Goal: Information Seeking & Learning: Browse casually

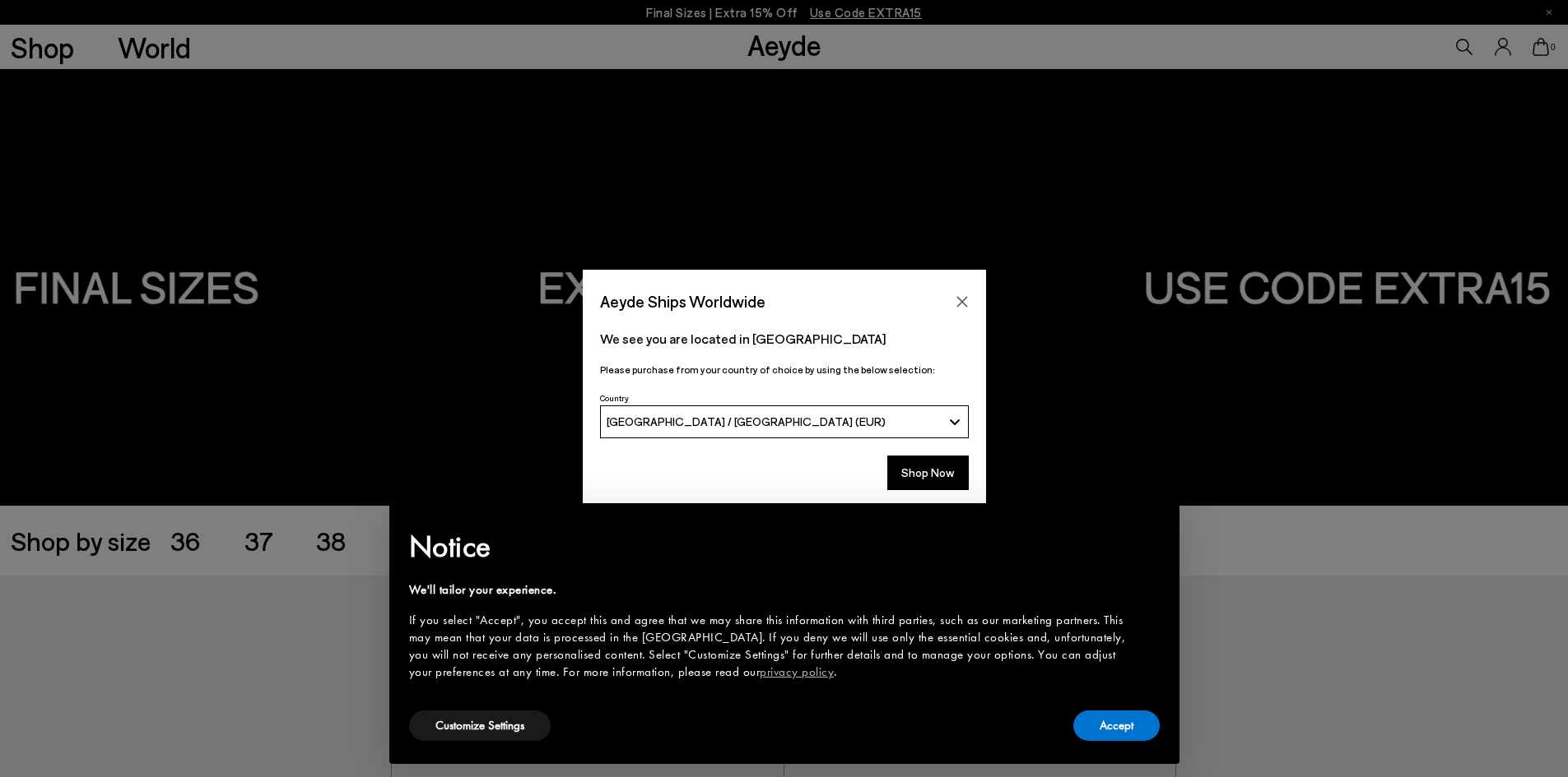
click at [873, 468] on div "Shop Now" at bounding box center [784, 472] width 369 height 35
click at [927, 468] on button "Shop Now" at bounding box center [927, 472] width 81 height 35
click at [916, 494] on div "× Notice We'll tailor your experience. If you select "Accept", you accept this …" at bounding box center [784, 634] width 817 height 287
click at [921, 460] on button "Shop Now" at bounding box center [927, 472] width 81 height 35
click at [948, 471] on button "Shop Now" at bounding box center [927, 472] width 81 height 35
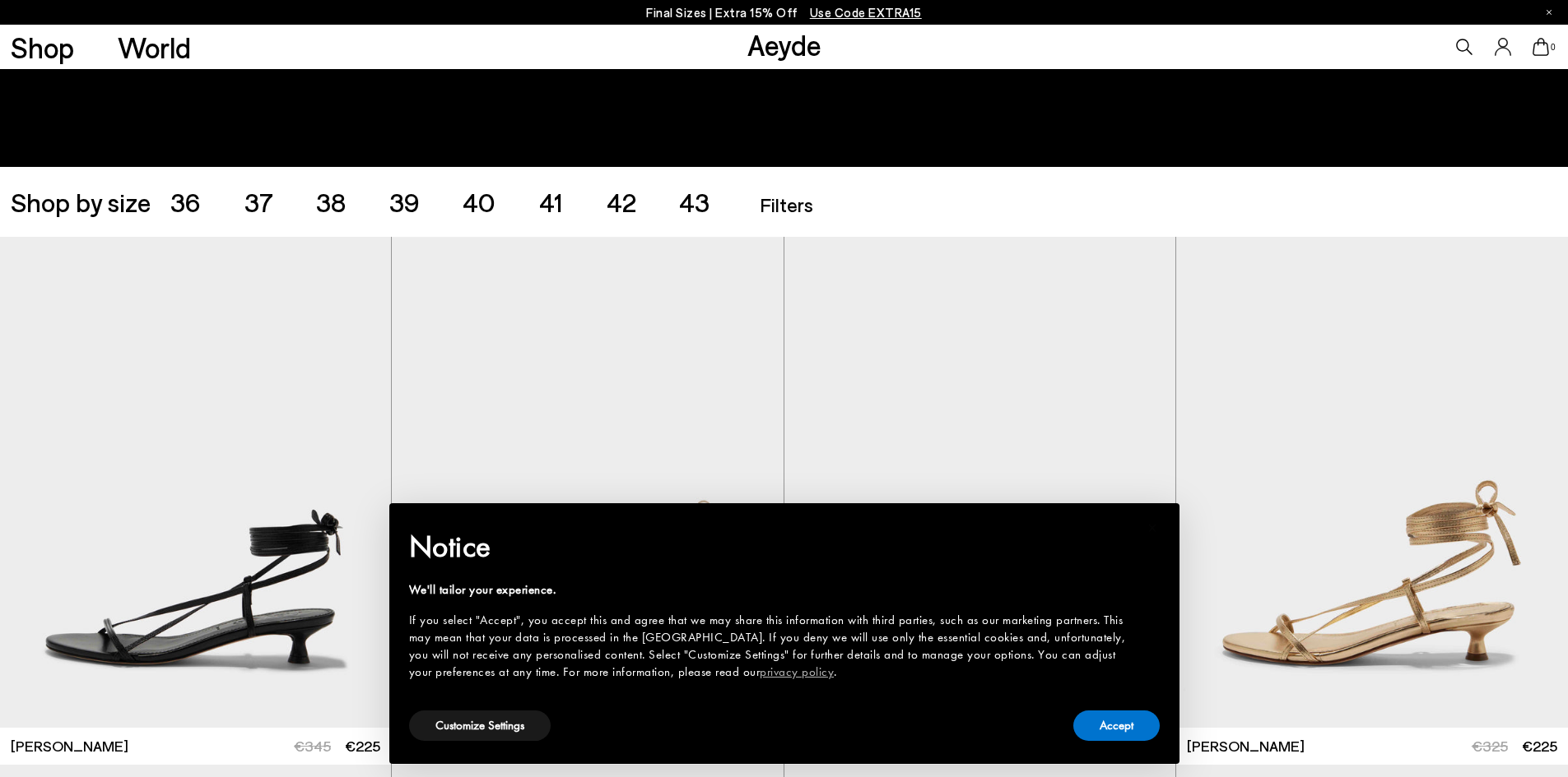
scroll to position [165, 0]
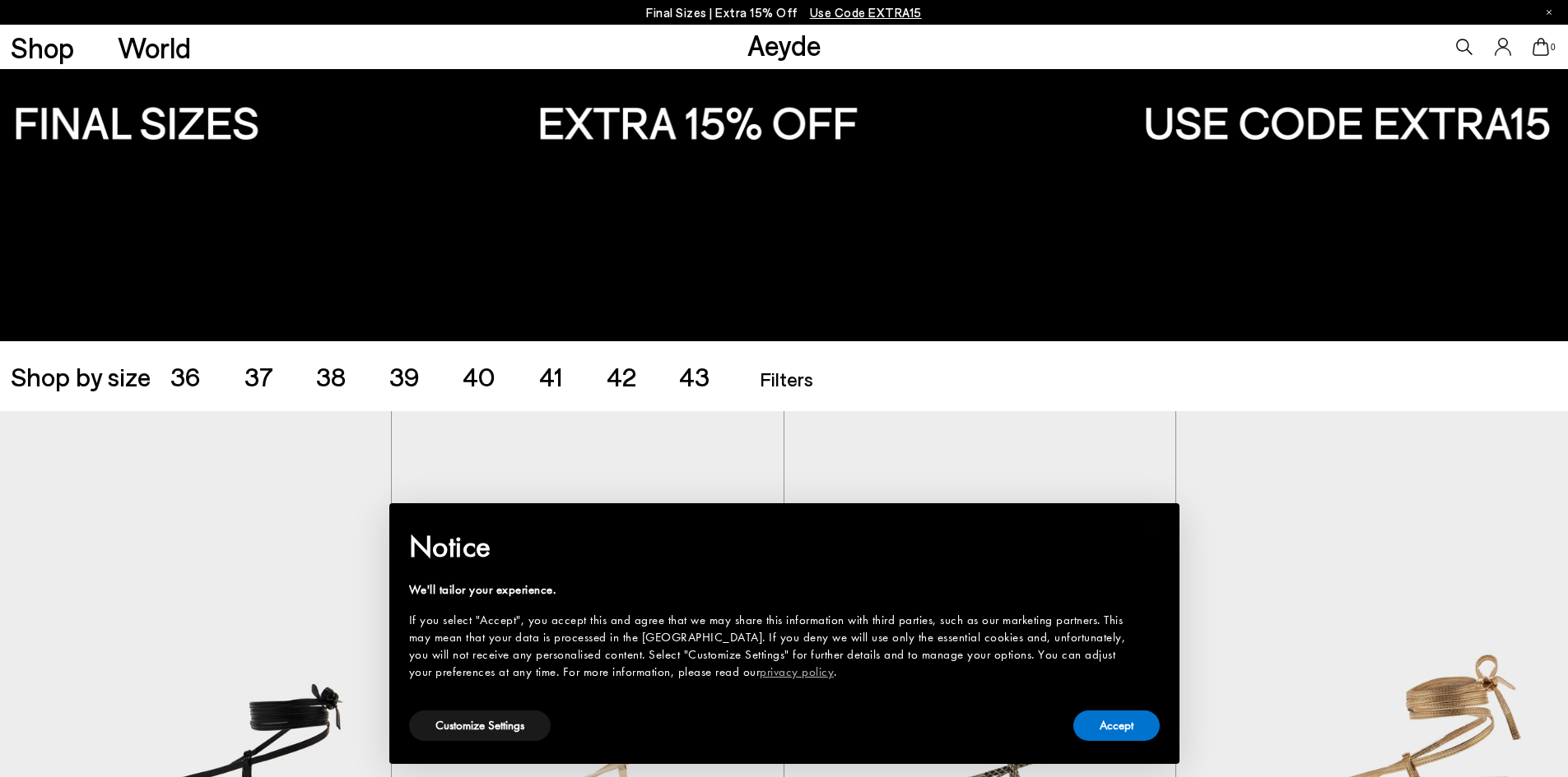
drag, startPoint x: 402, startPoint y: 361, endPoint x: 452, endPoint y: 380, distance: 53.5
click at [402, 361] on span "39" at bounding box center [405, 375] width 30 height 31
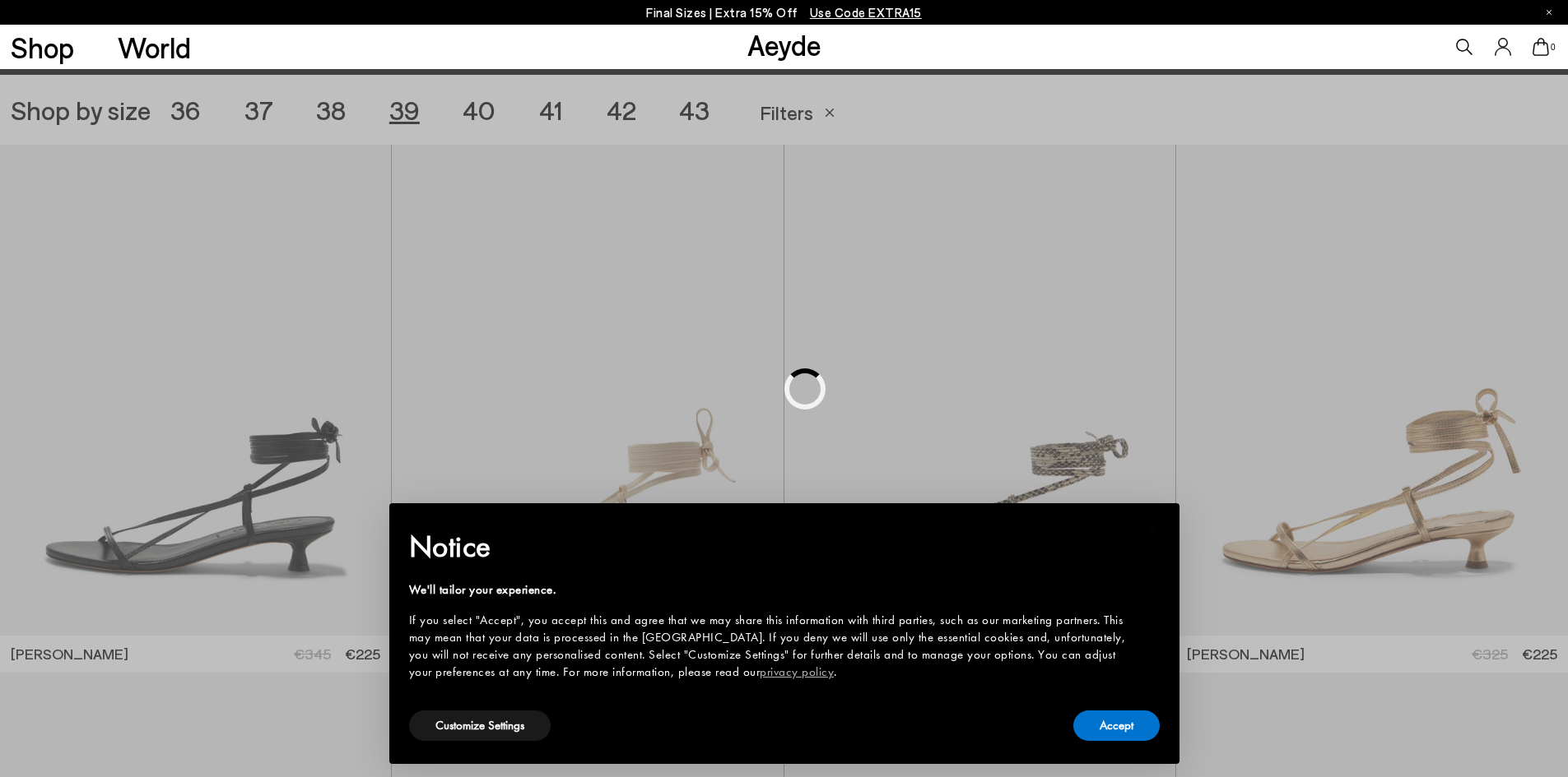
scroll to position [437, 0]
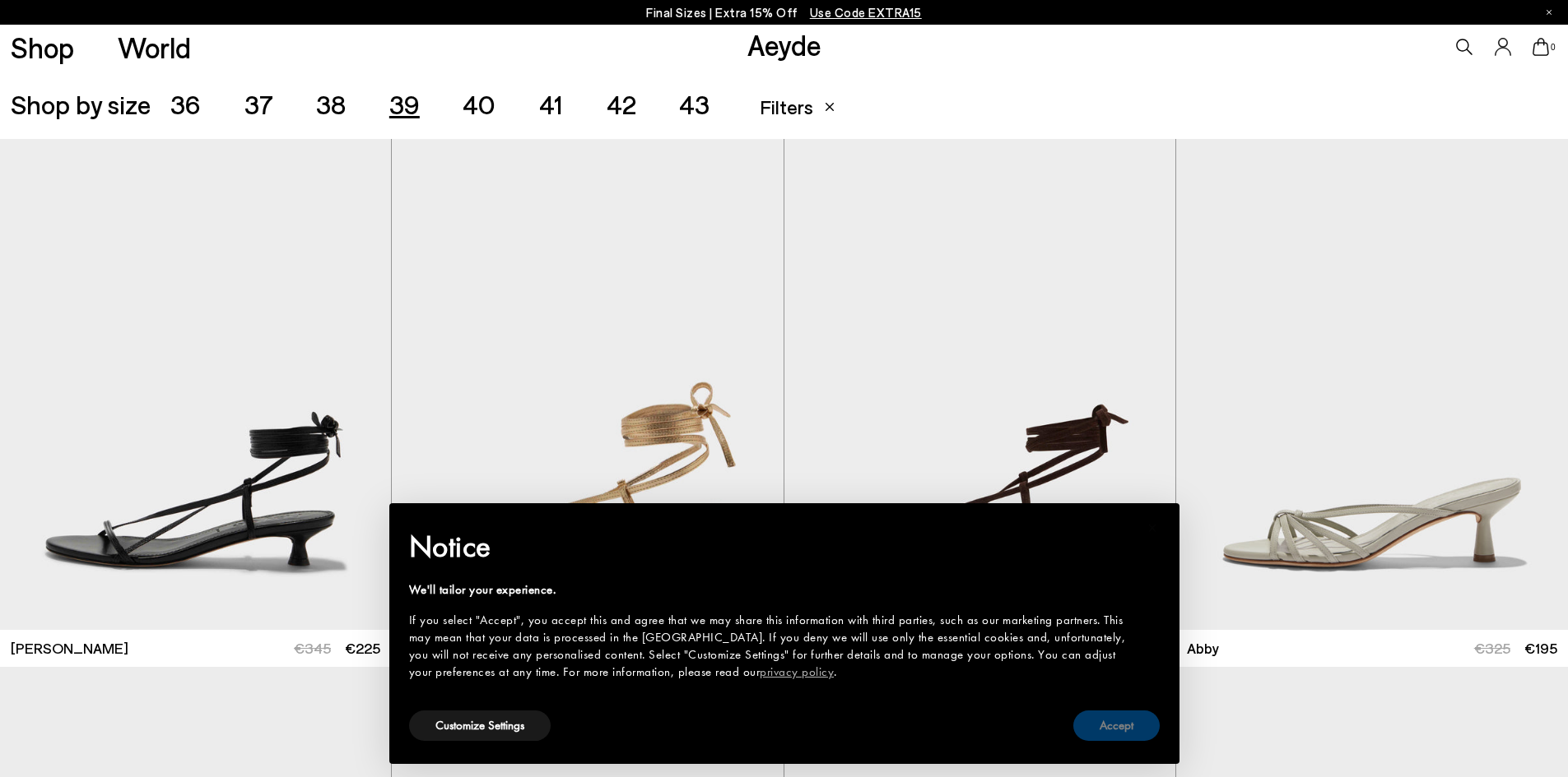
click at [1142, 722] on button "Accept" at bounding box center [1116, 726] width 86 height 30
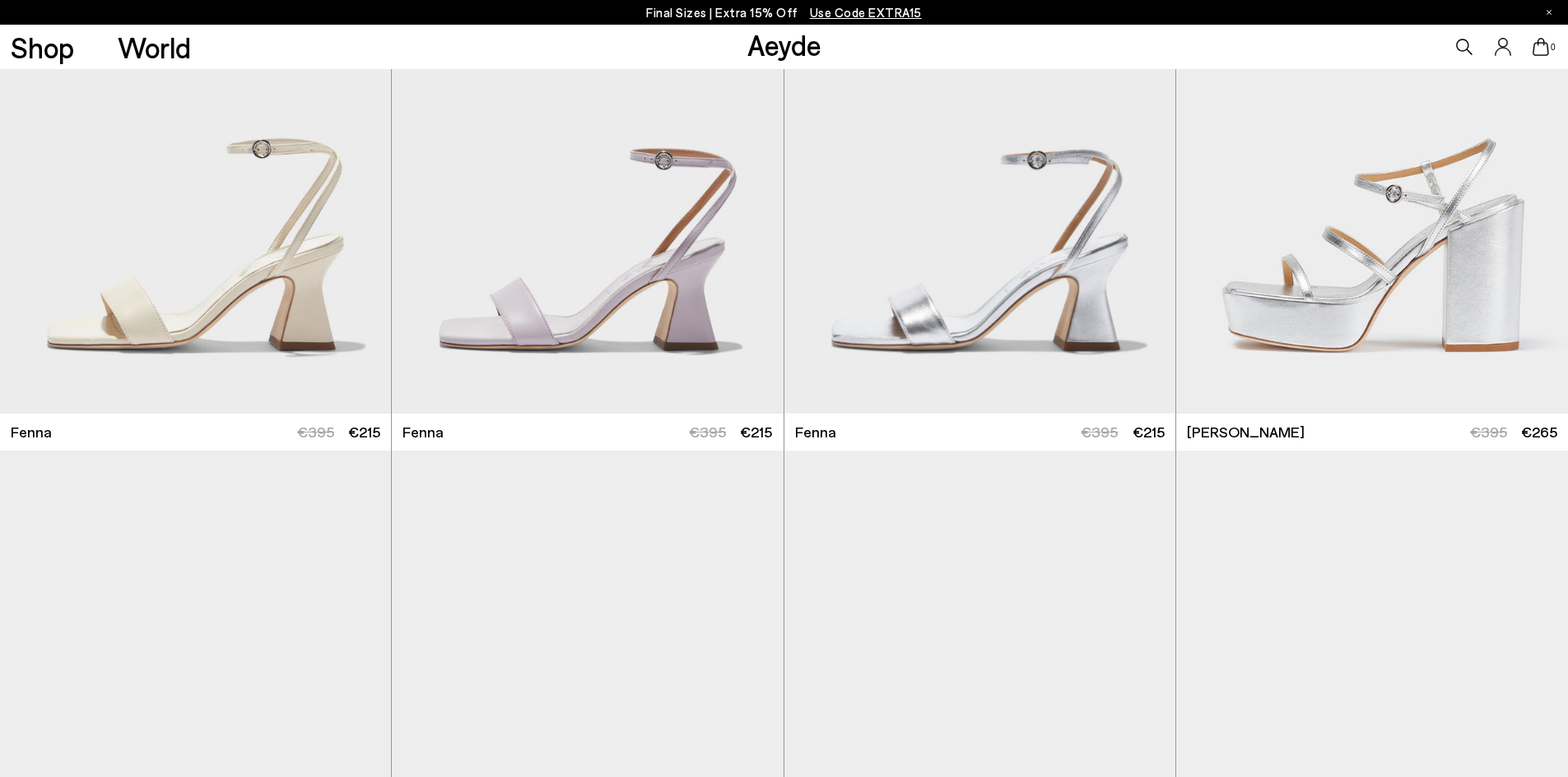
scroll to position [5373, 0]
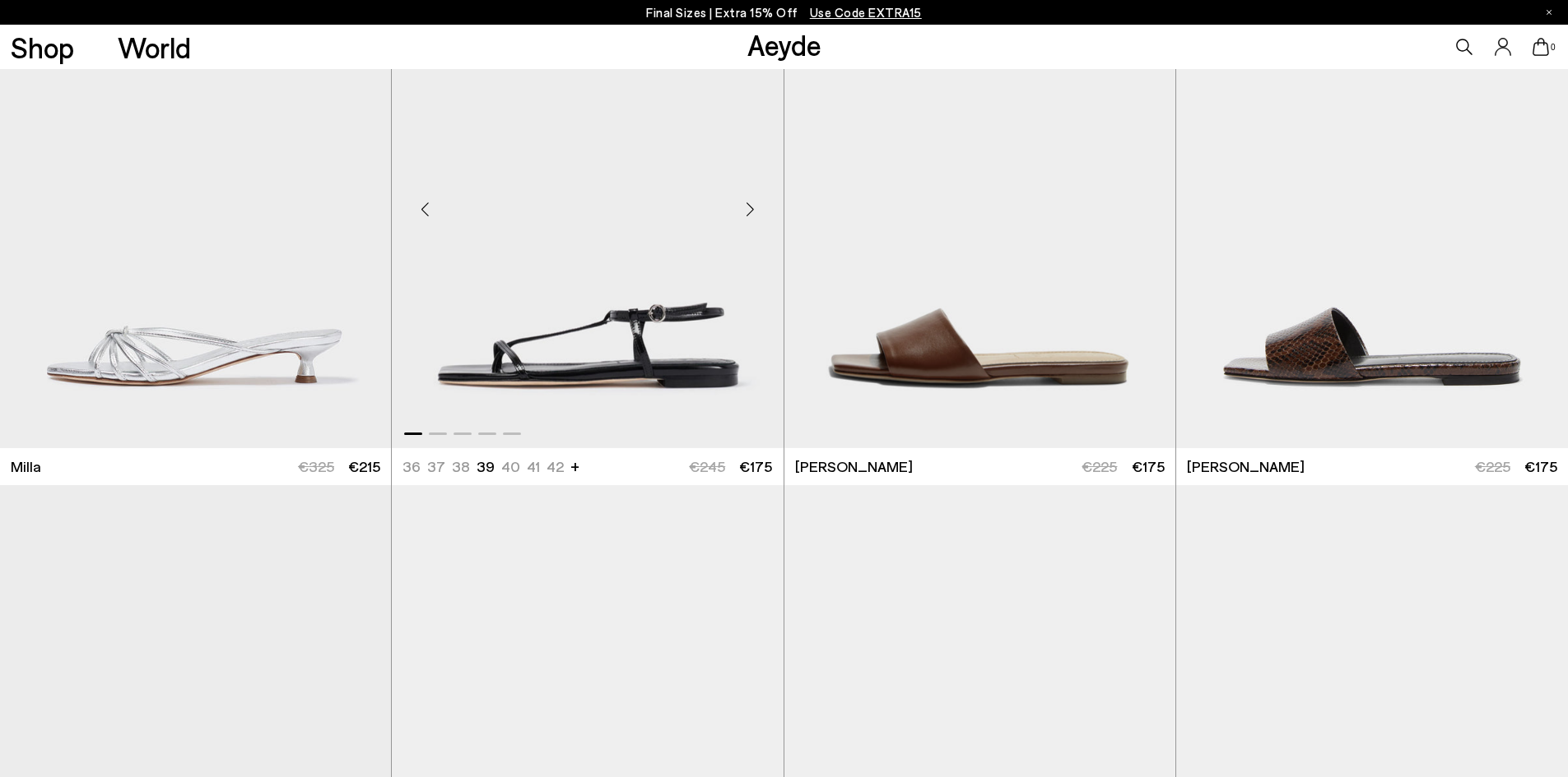
click at [747, 217] on div "Next slide" at bounding box center [750, 209] width 49 height 49
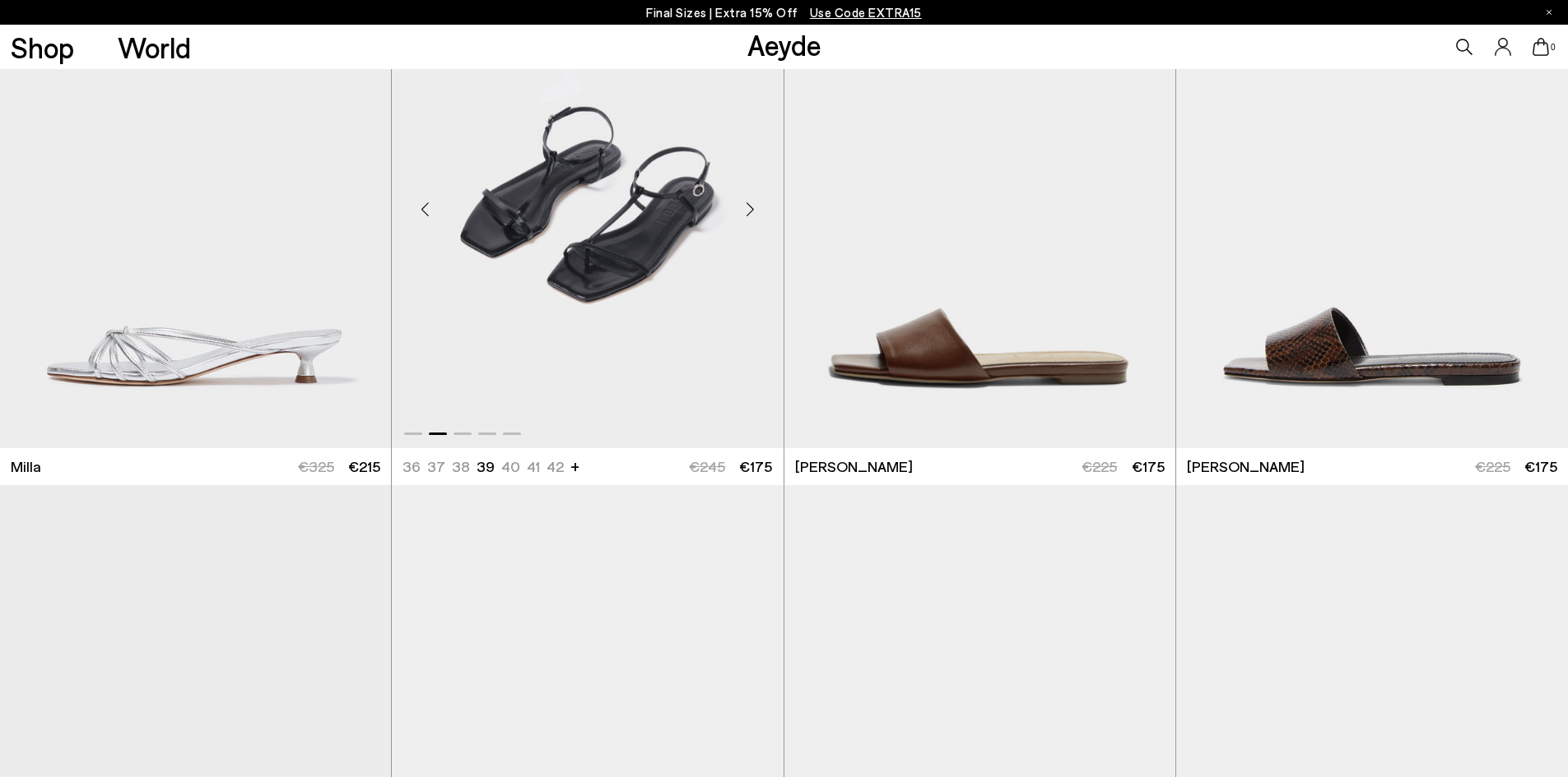
click at [747, 217] on div "Next slide" at bounding box center [750, 209] width 49 height 49
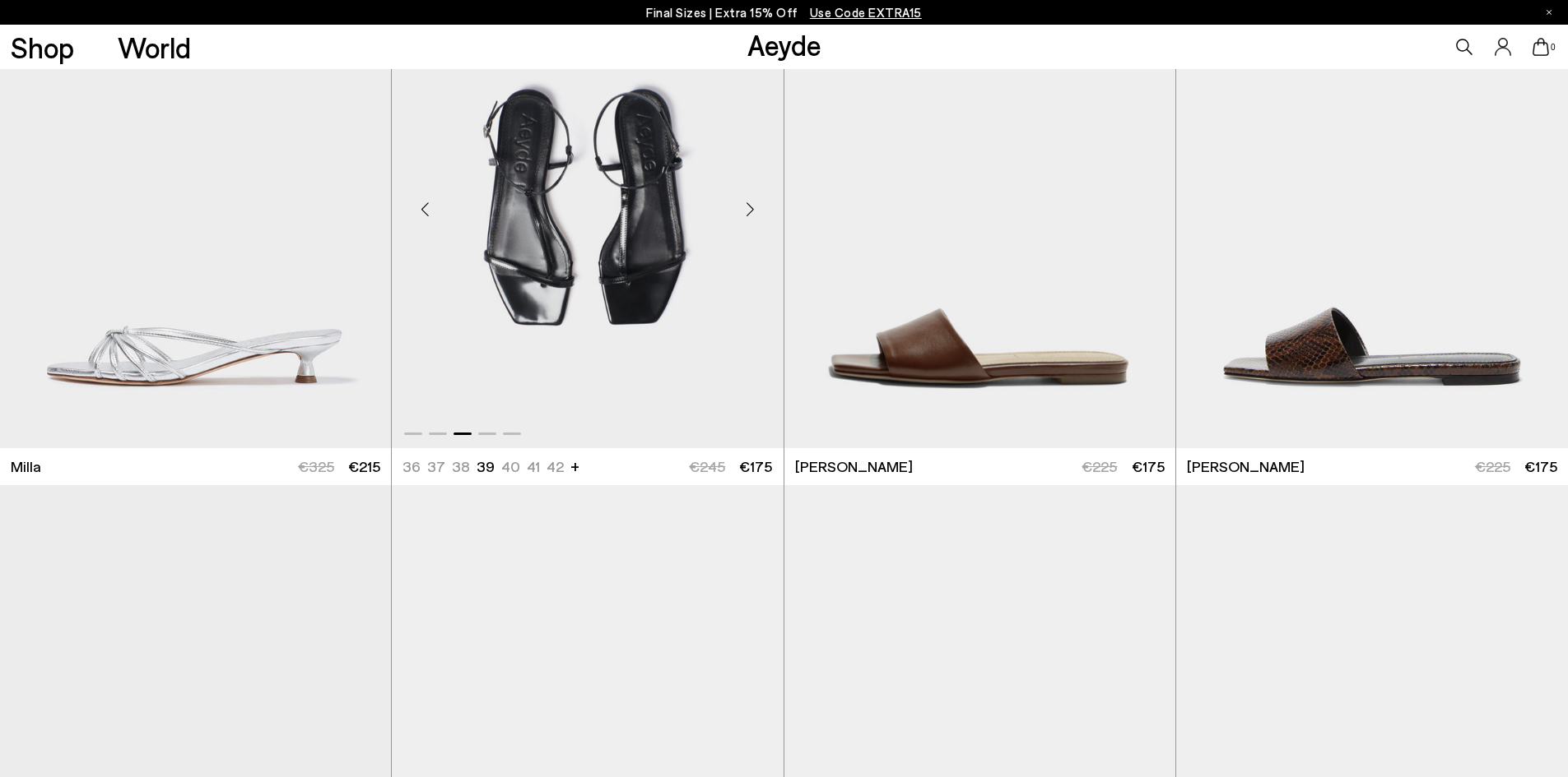
click at [747, 217] on div "Next slide" at bounding box center [750, 209] width 49 height 49
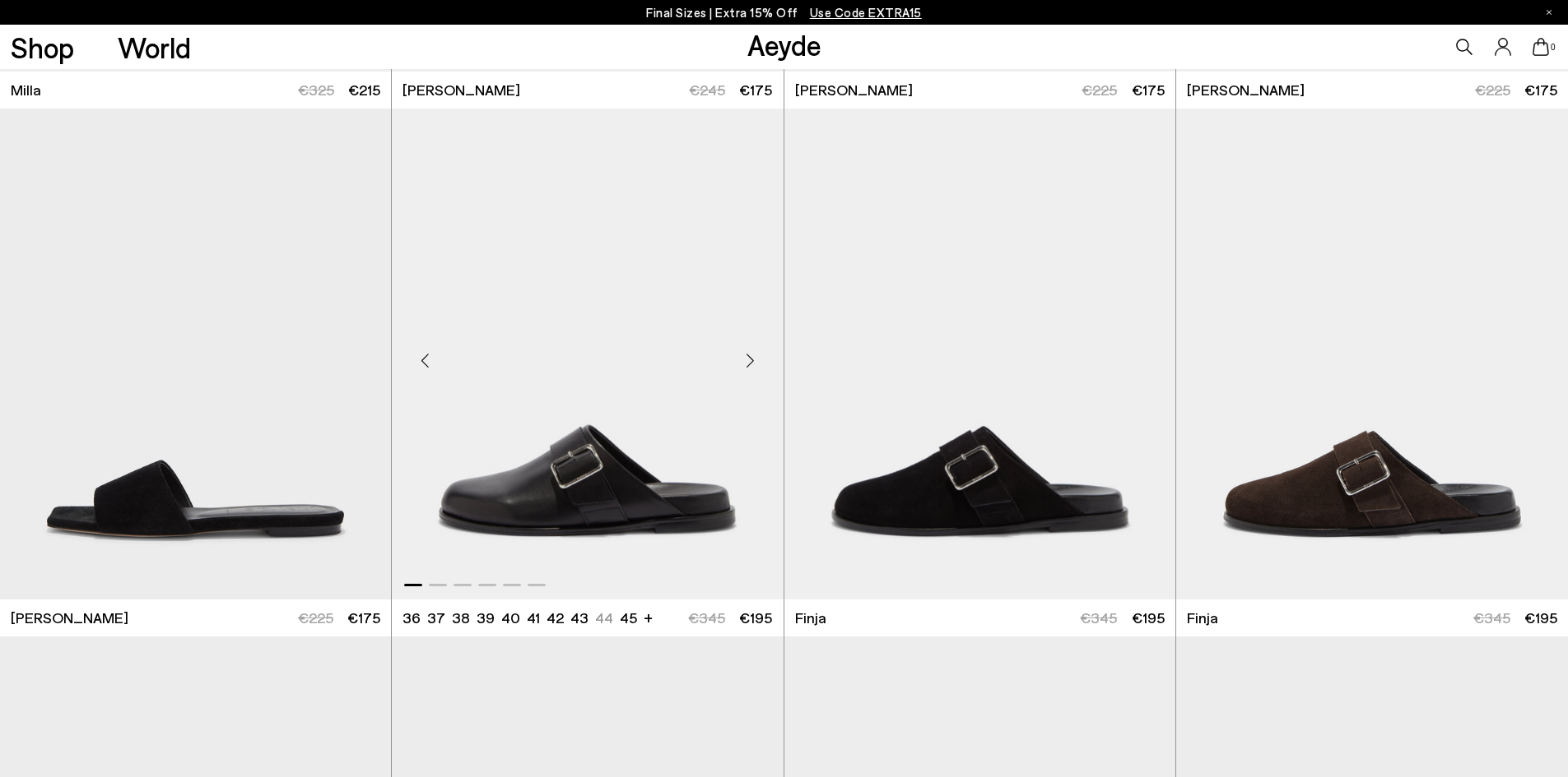
scroll to position [5784, 0]
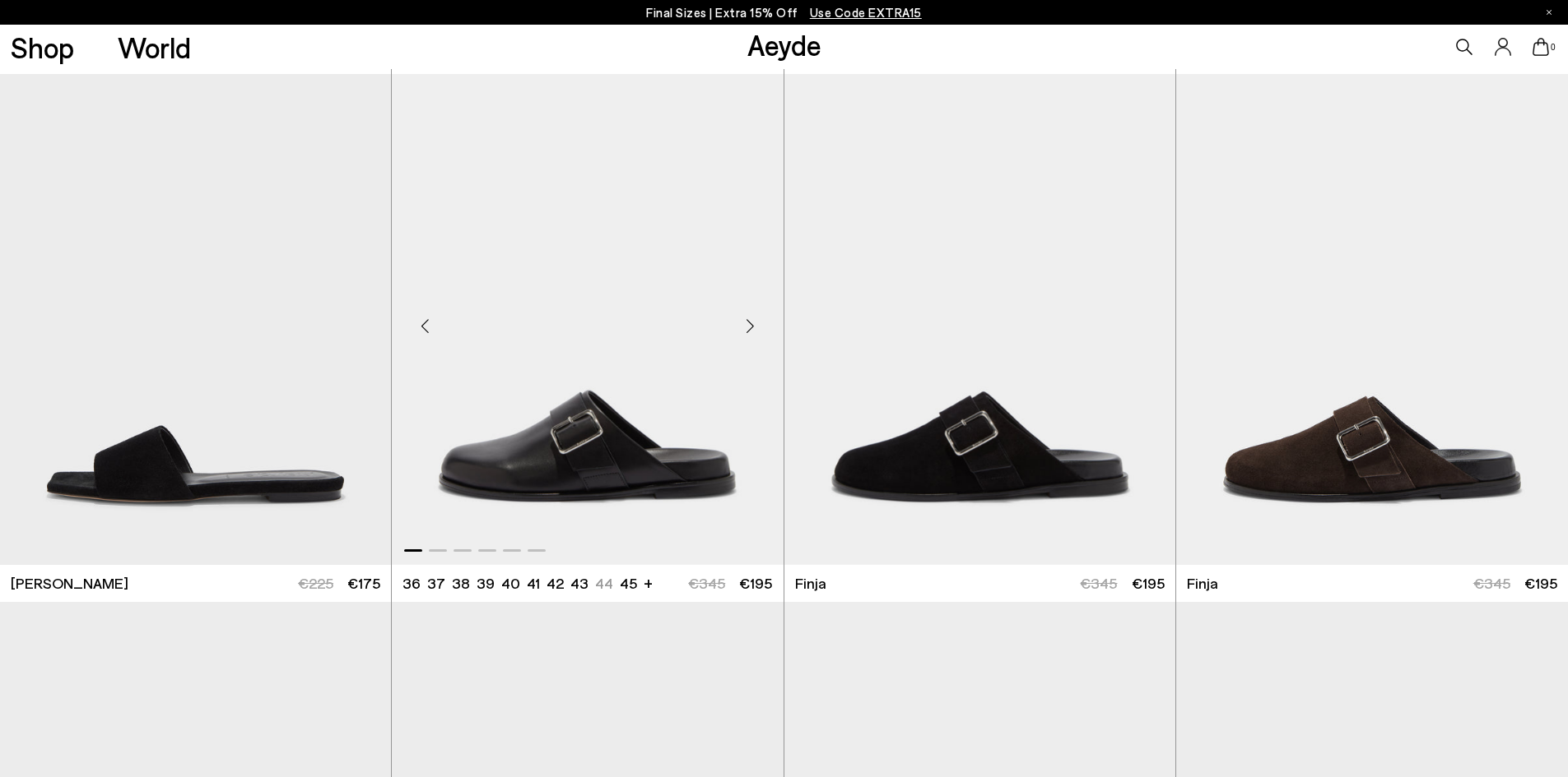
click at [744, 316] on div "Next slide" at bounding box center [750, 326] width 49 height 49
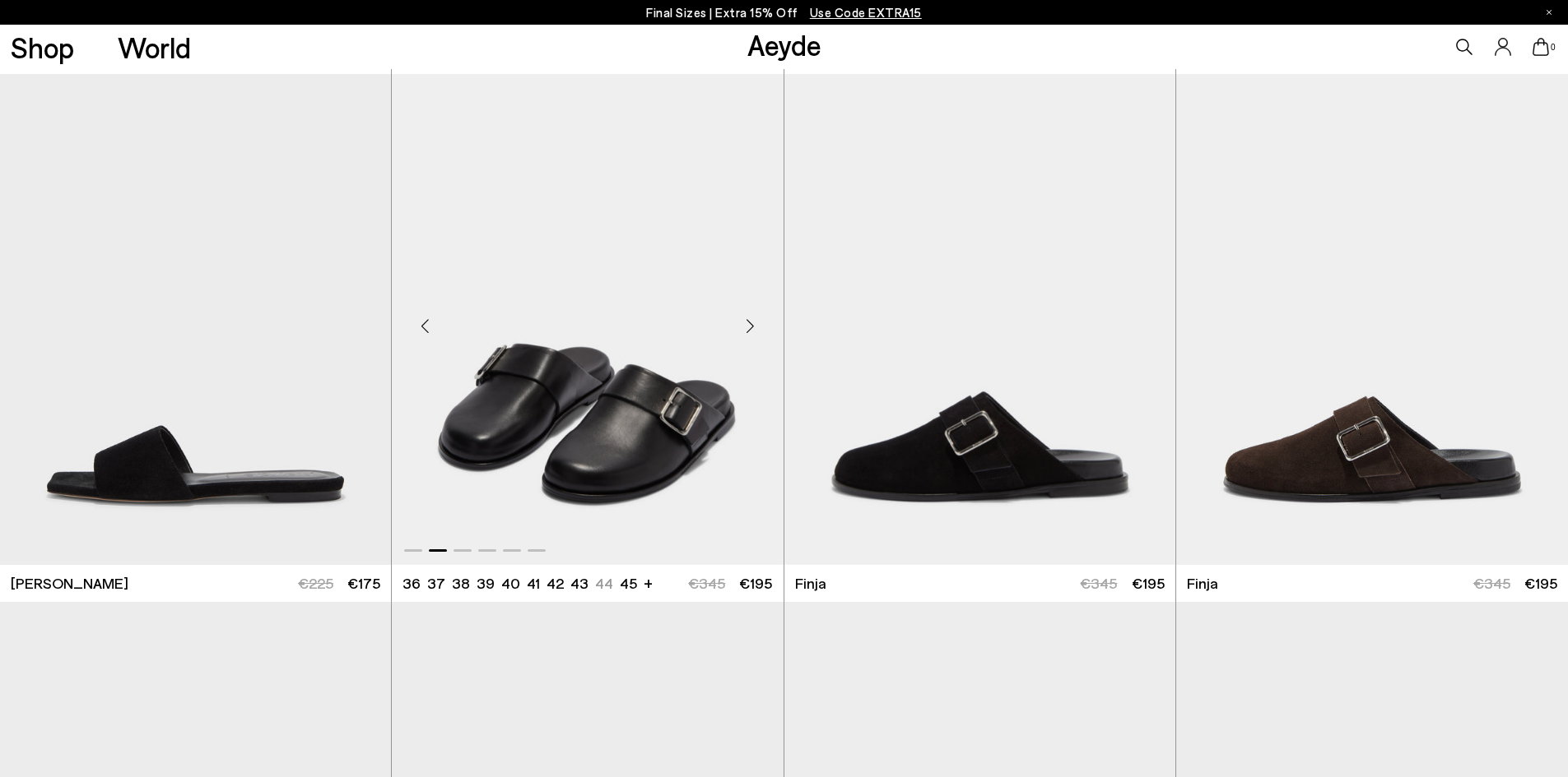
click at [744, 316] on div "Next slide" at bounding box center [750, 326] width 49 height 49
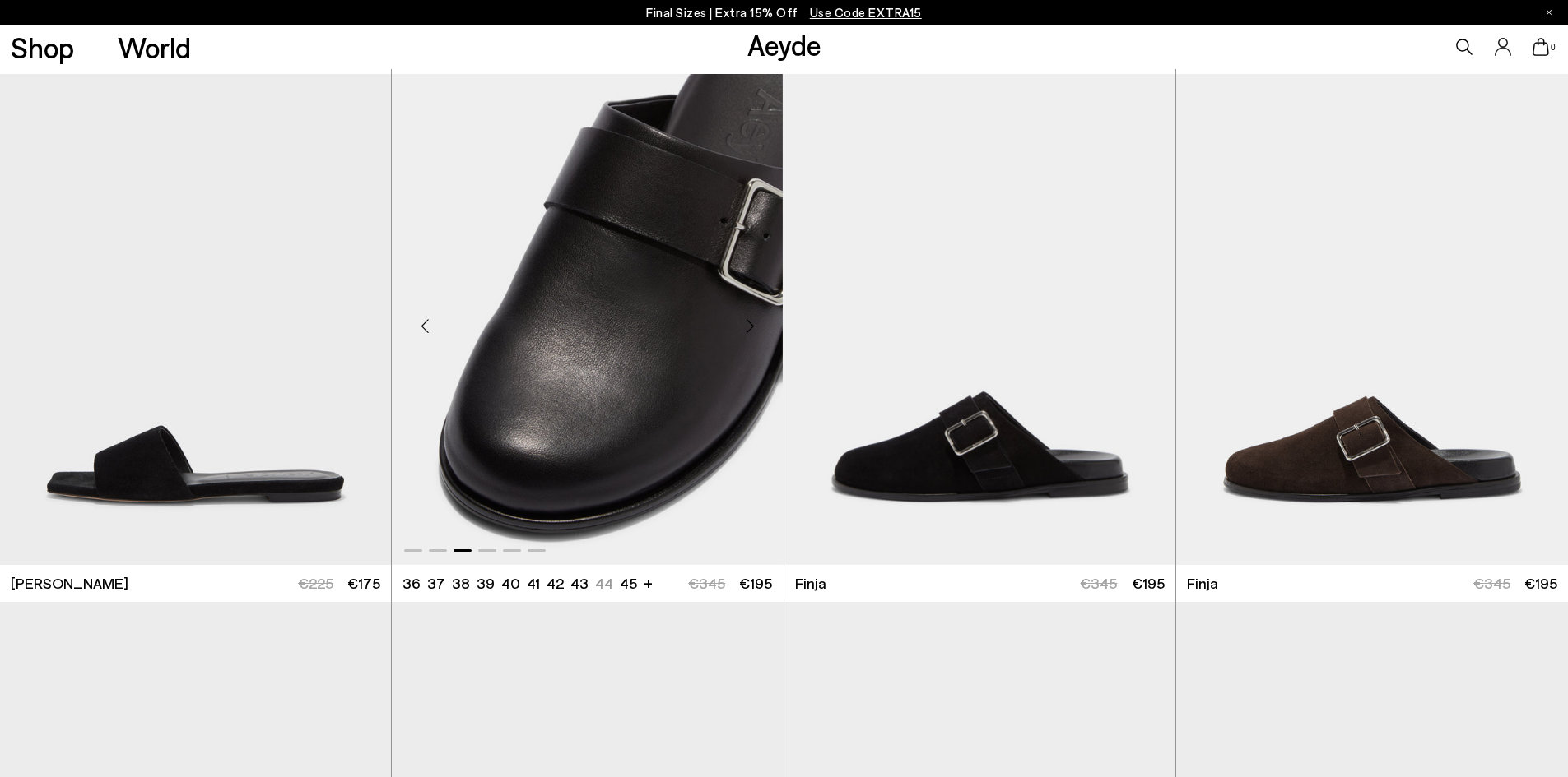
click at [744, 316] on div "Next slide" at bounding box center [750, 326] width 49 height 49
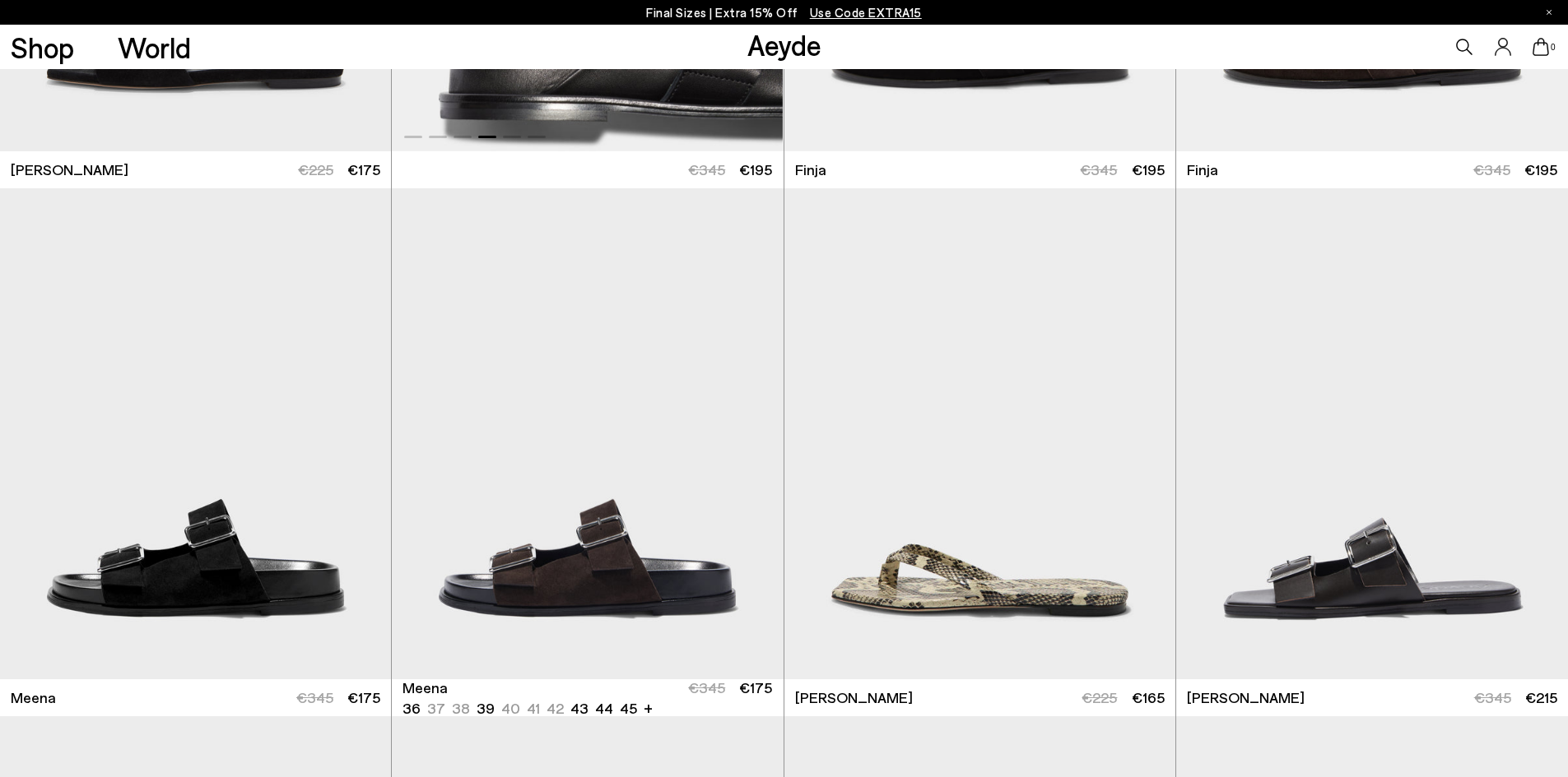
scroll to position [6359, 0]
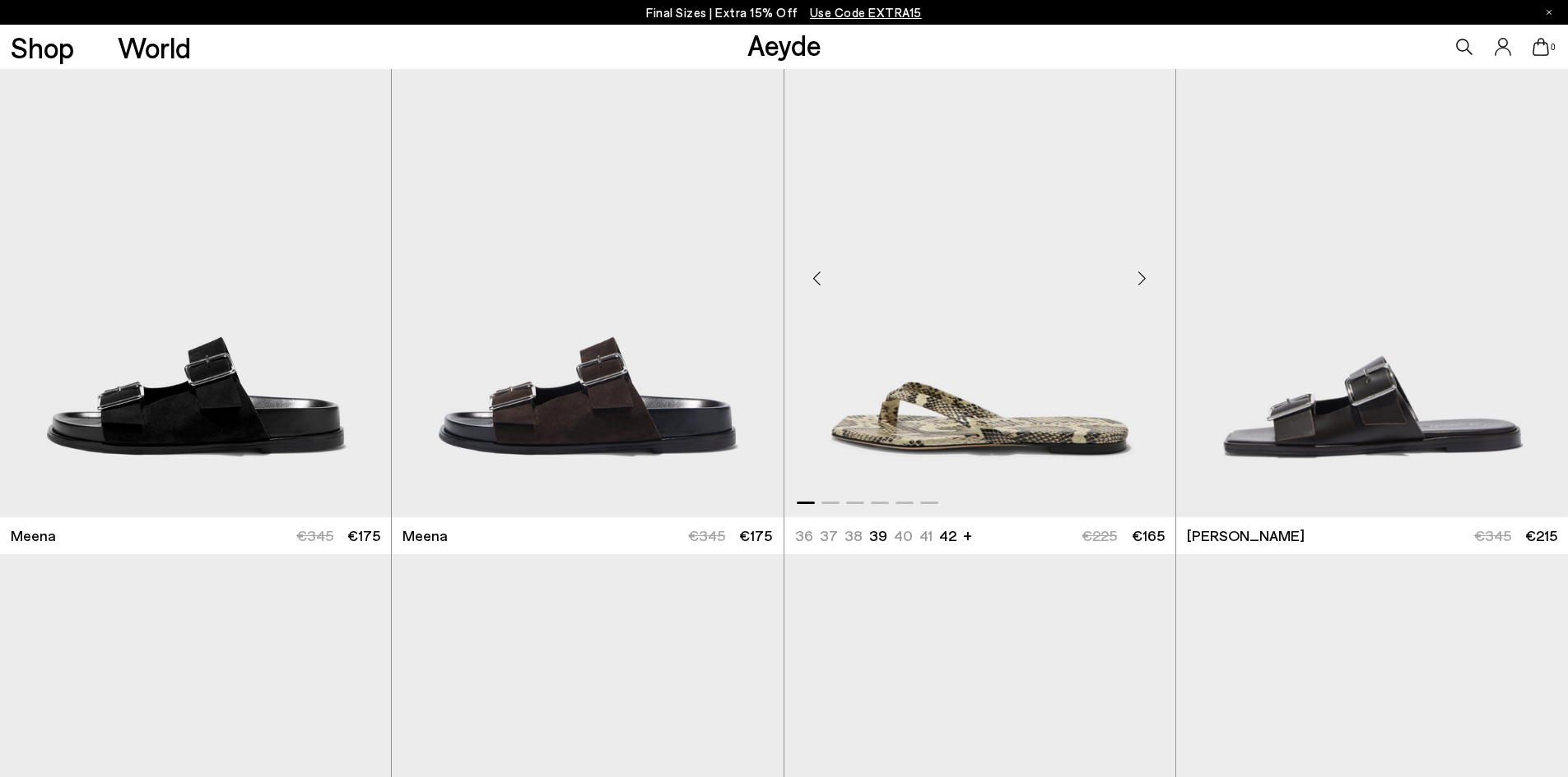
click at [1142, 278] on div "Next slide" at bounding box center [1142, 278] width 49 height 49
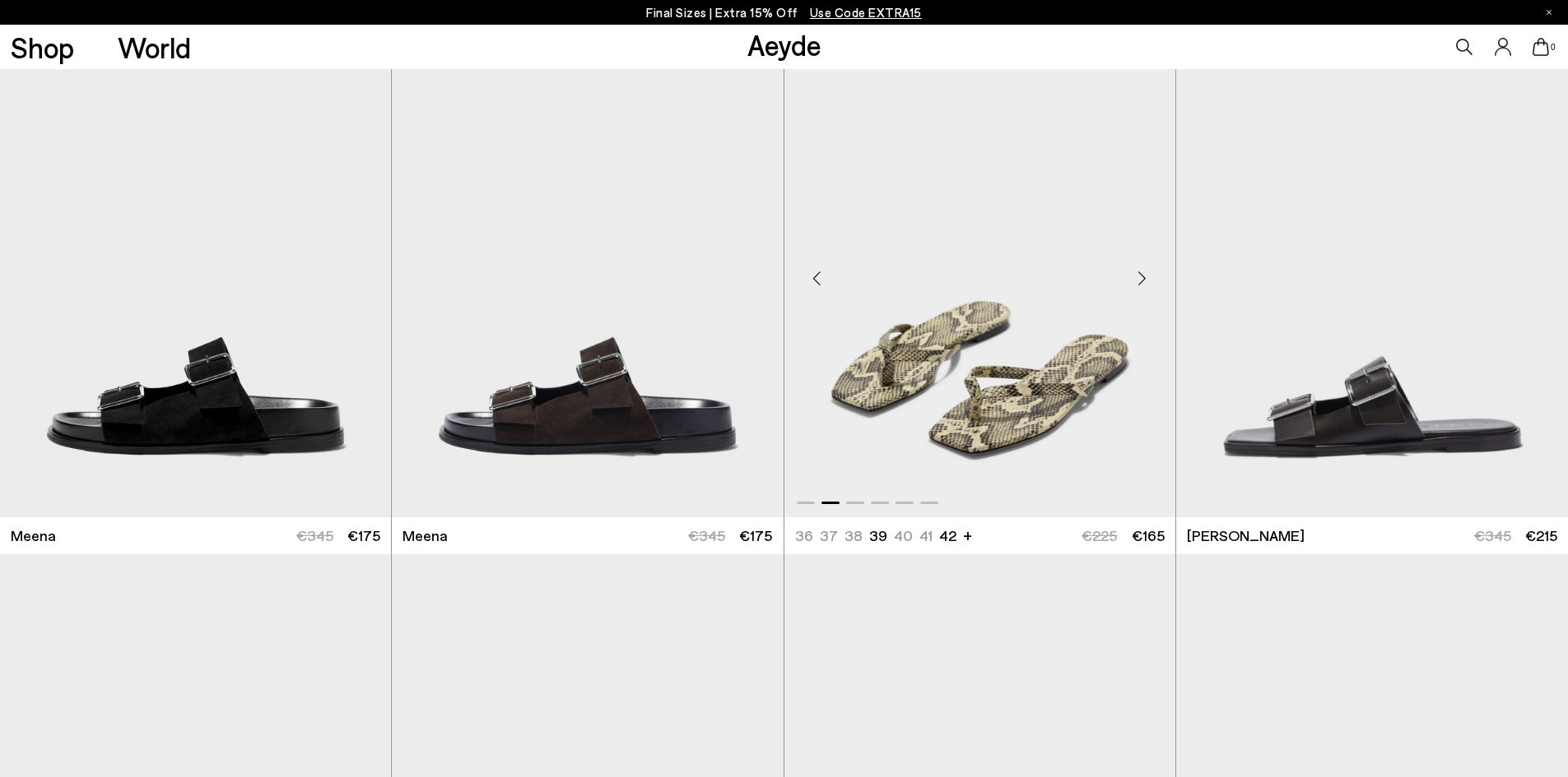
click at [1142, 278] on div "Next slide" at bounding box center [1142, 278] width 49 height 49
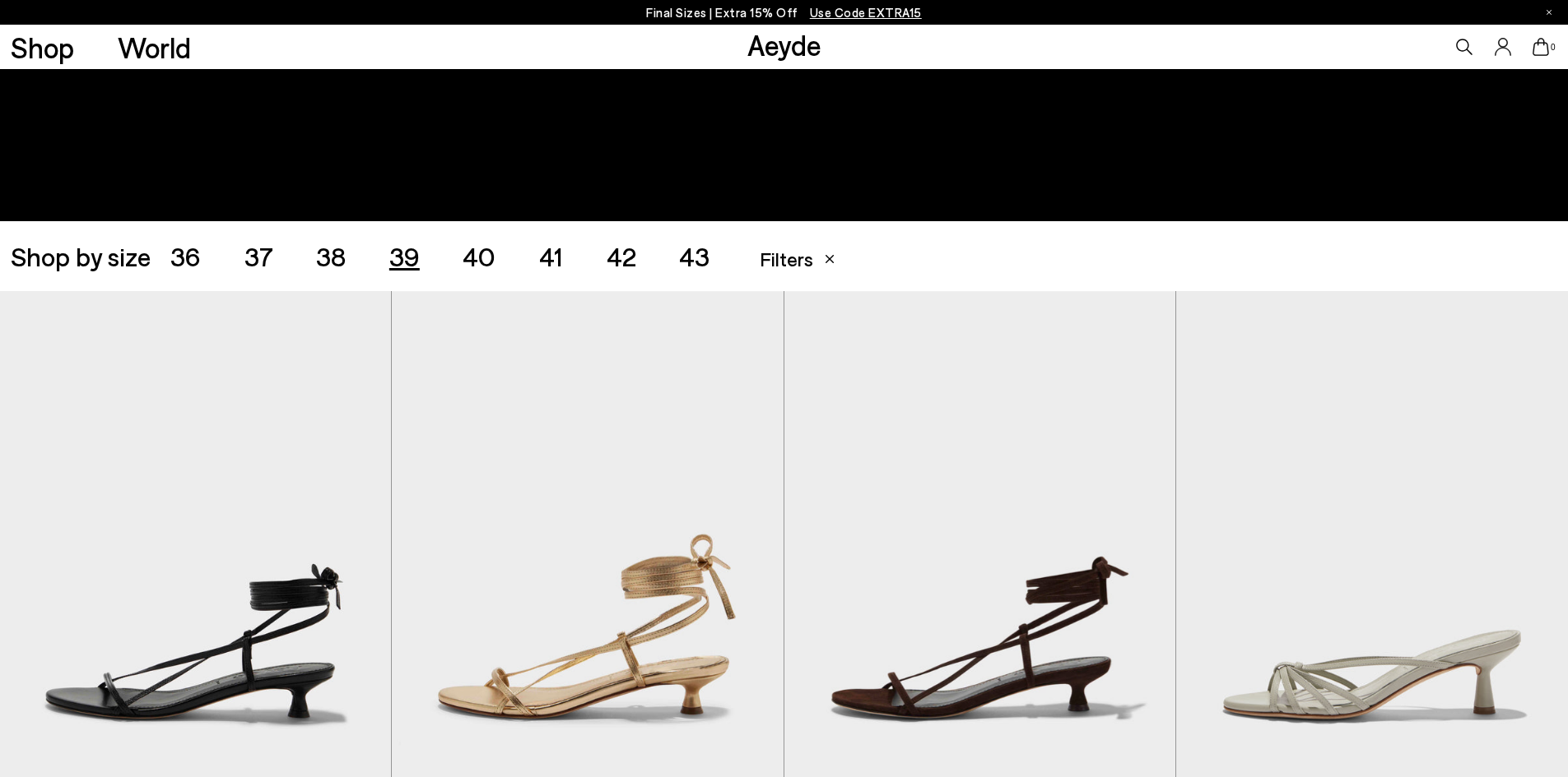
scroll to position [38, 0]
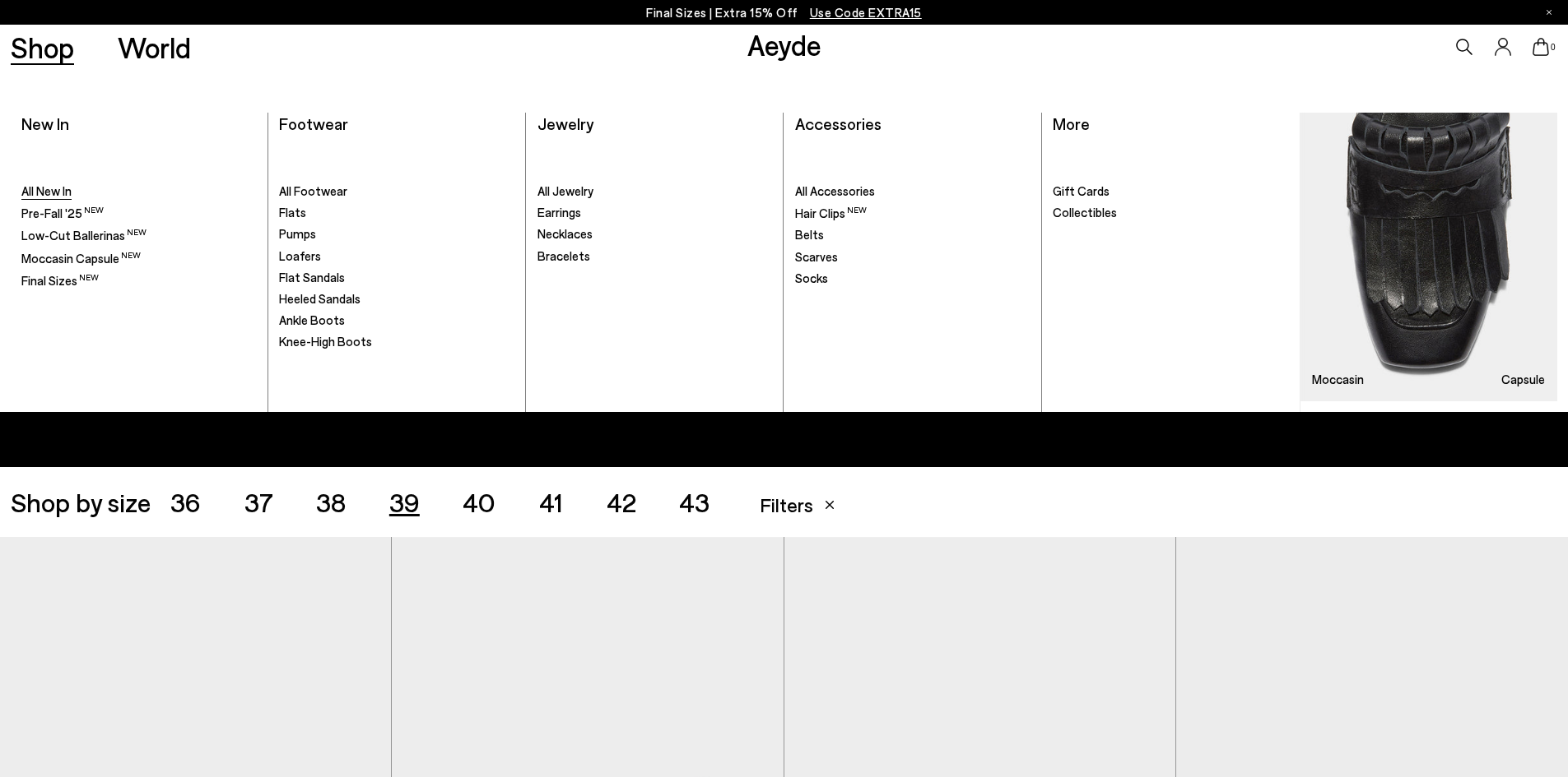
click at [52, 191] on span "All New In" at bounding box center [46, 191] width 50 height 15
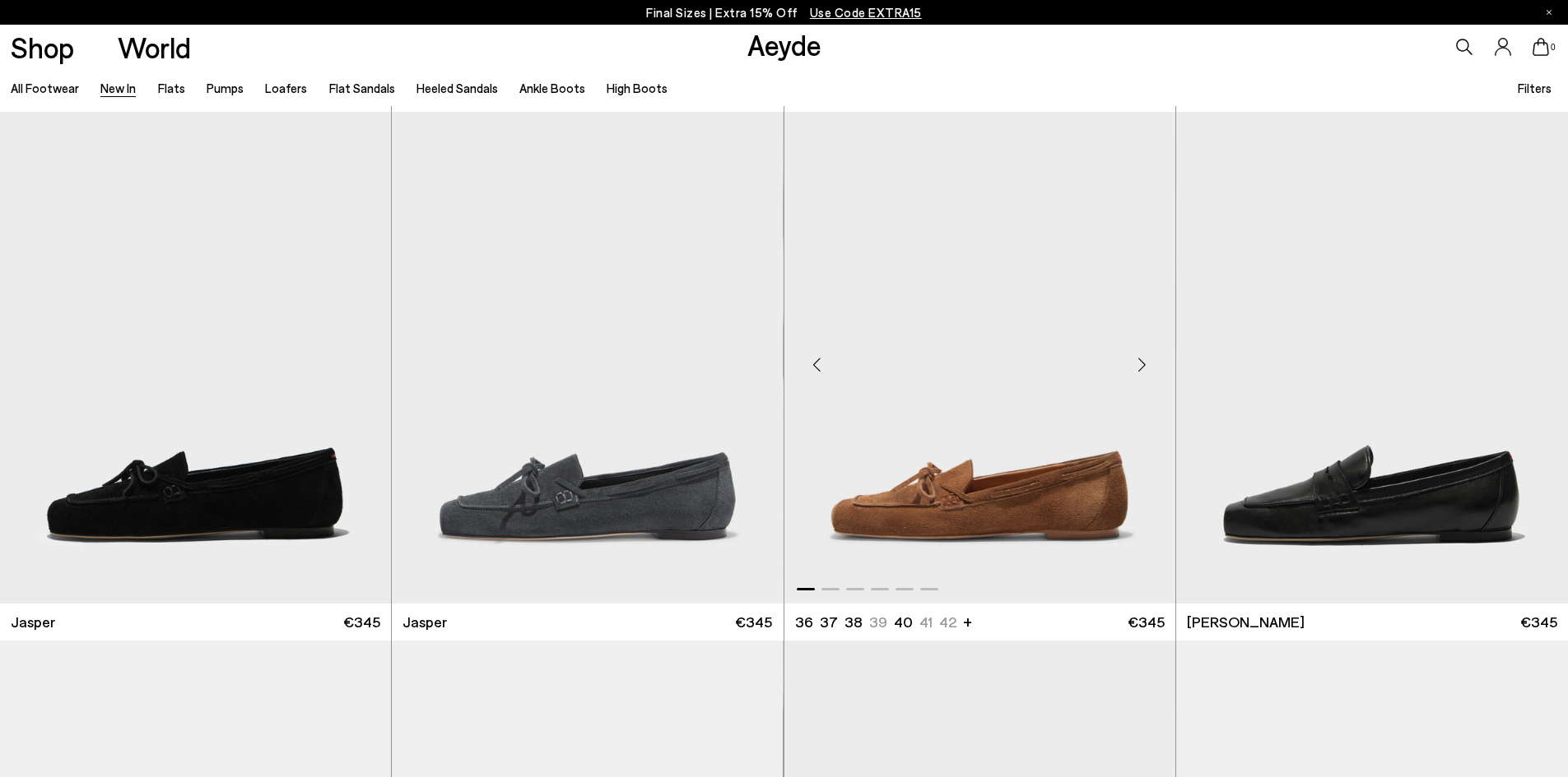
scroll to position [494, 0]
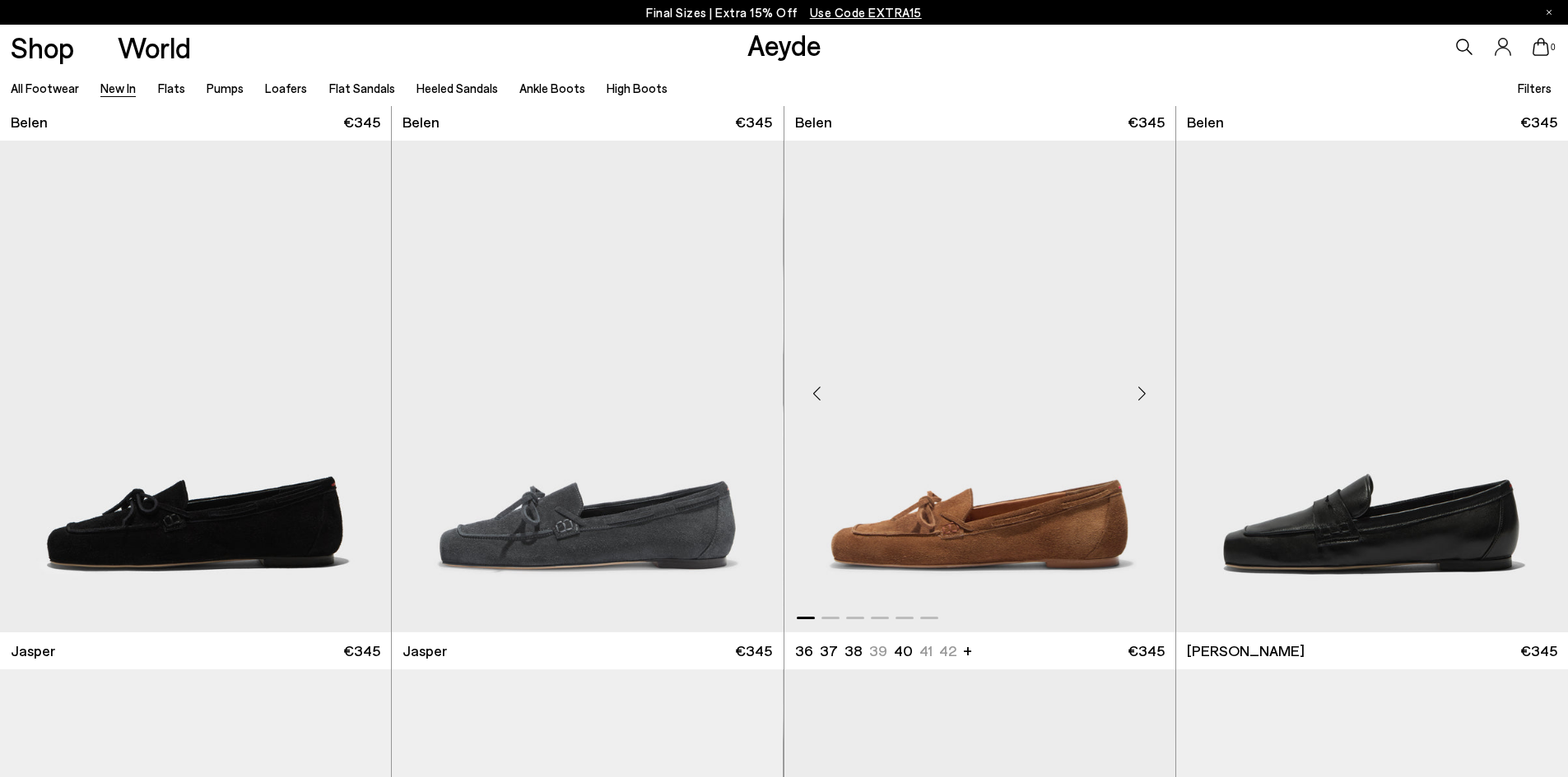
click at [1137, 399] on div "Next slide" at bounding box center [1142, 393] width 49 height 49
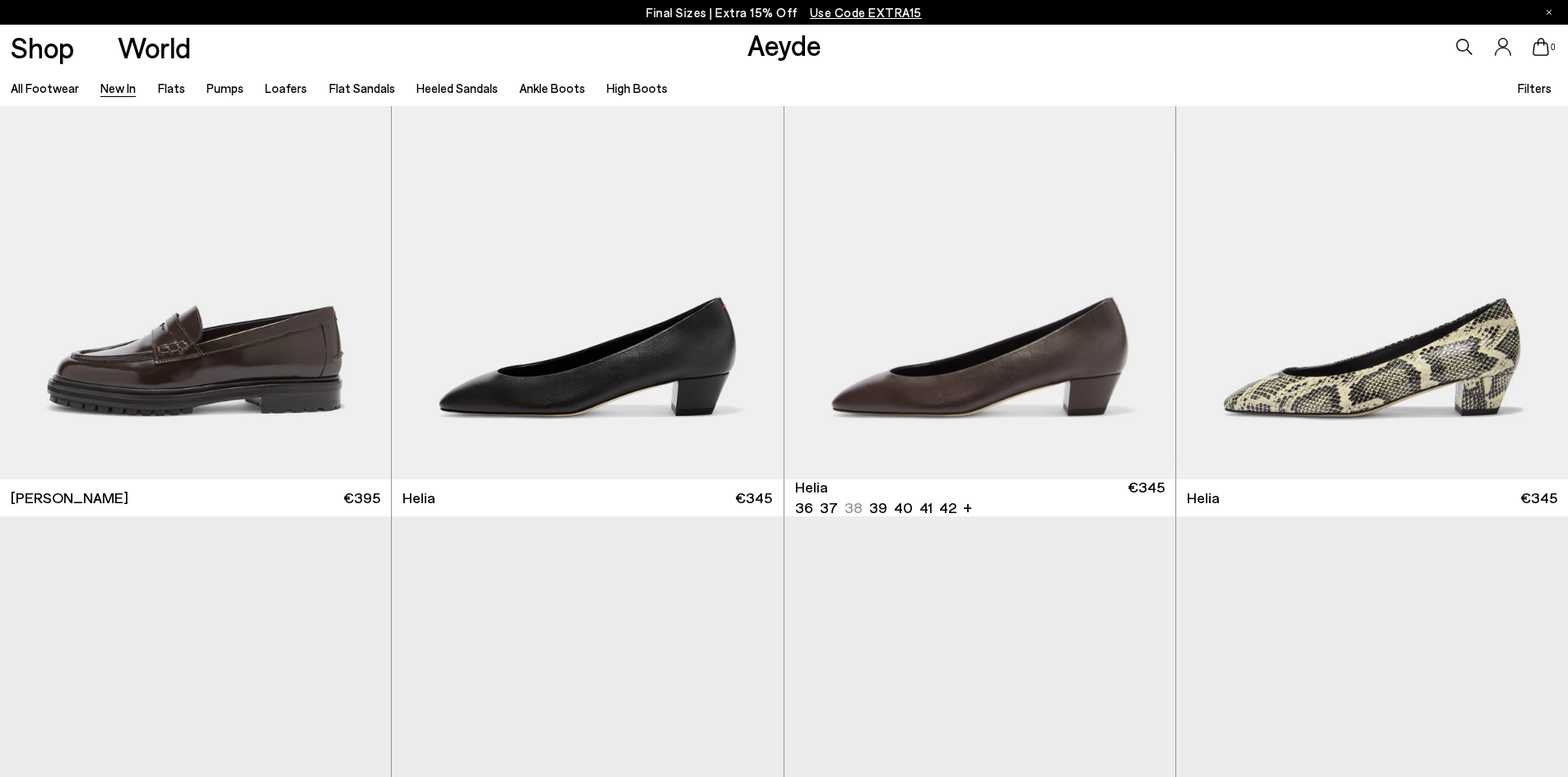
scroll to position [1728, 0]
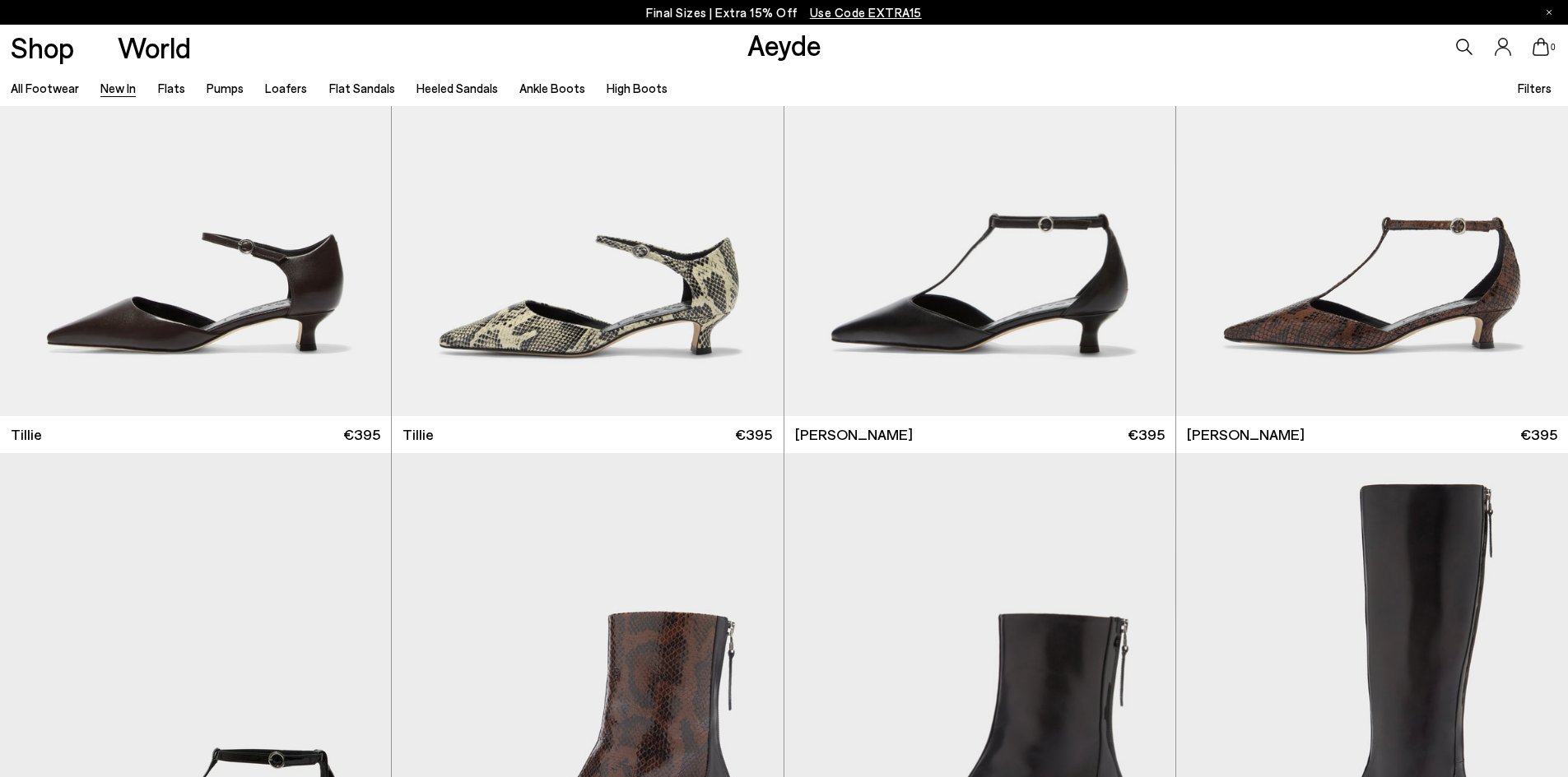
scroll to position [4689, 0]
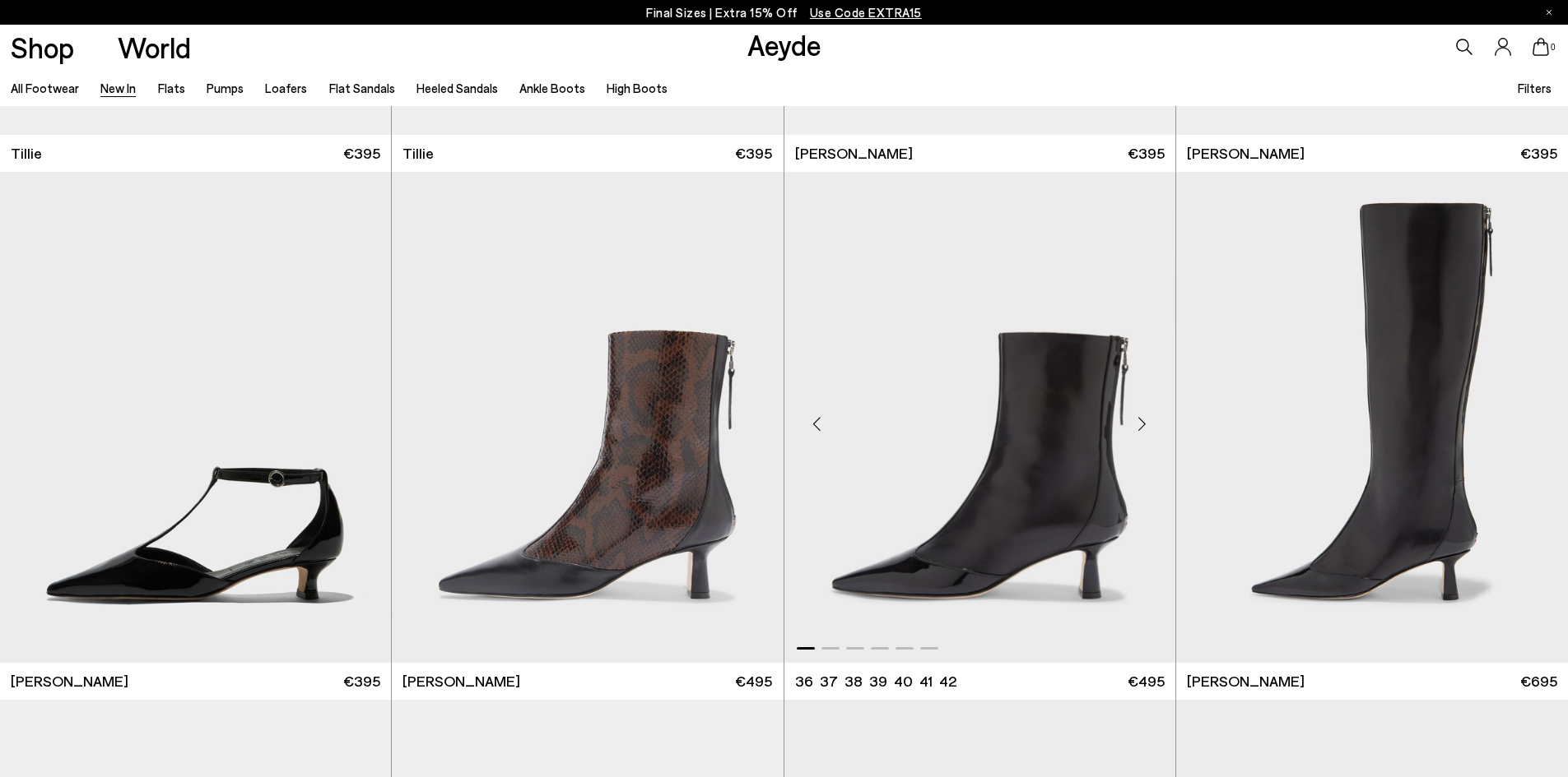
click at [1141, 429] on div "Next slide" at bounding box center [1142, 423] width 49 height 49
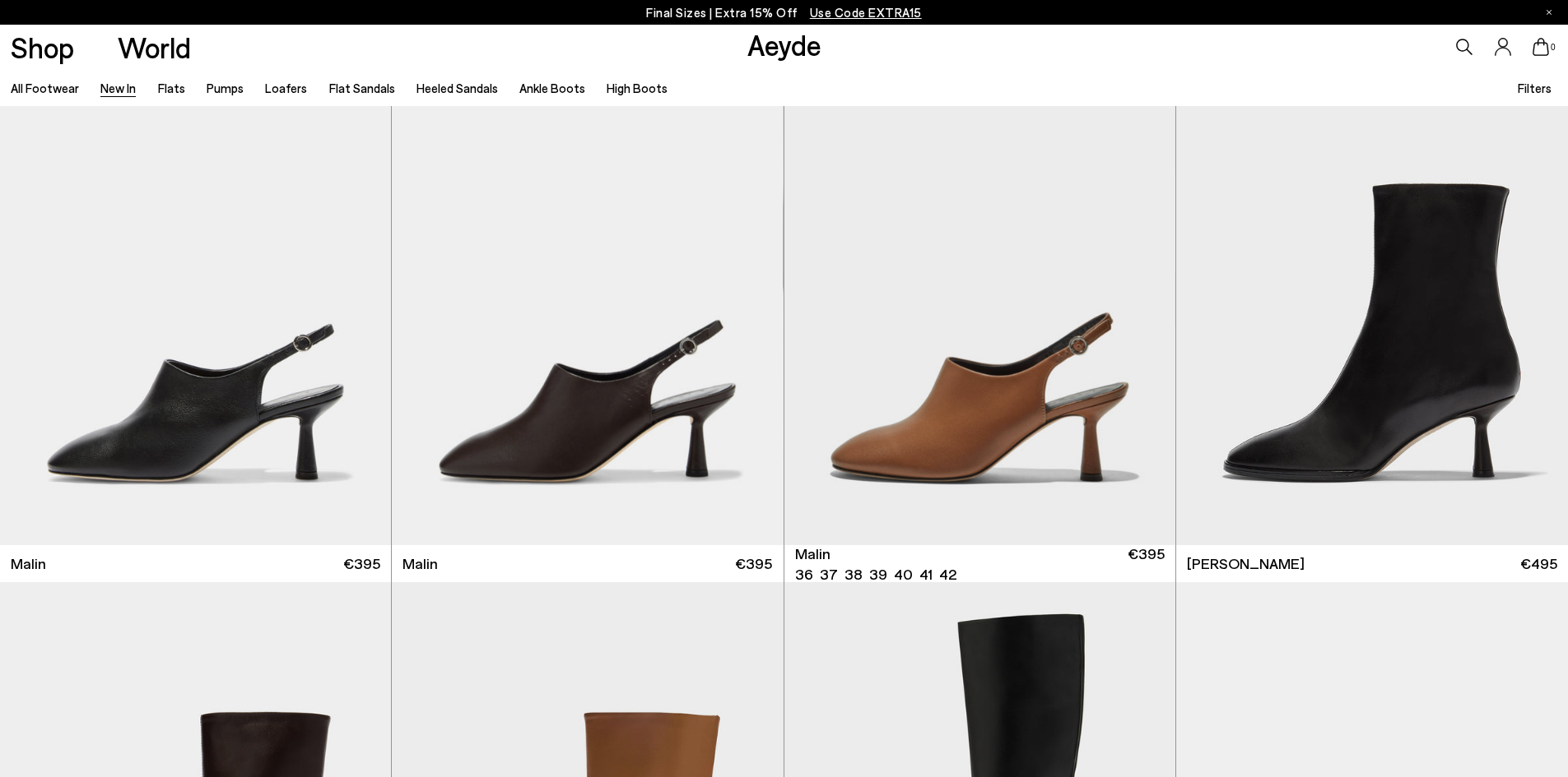
scroll to position [5429, 0]
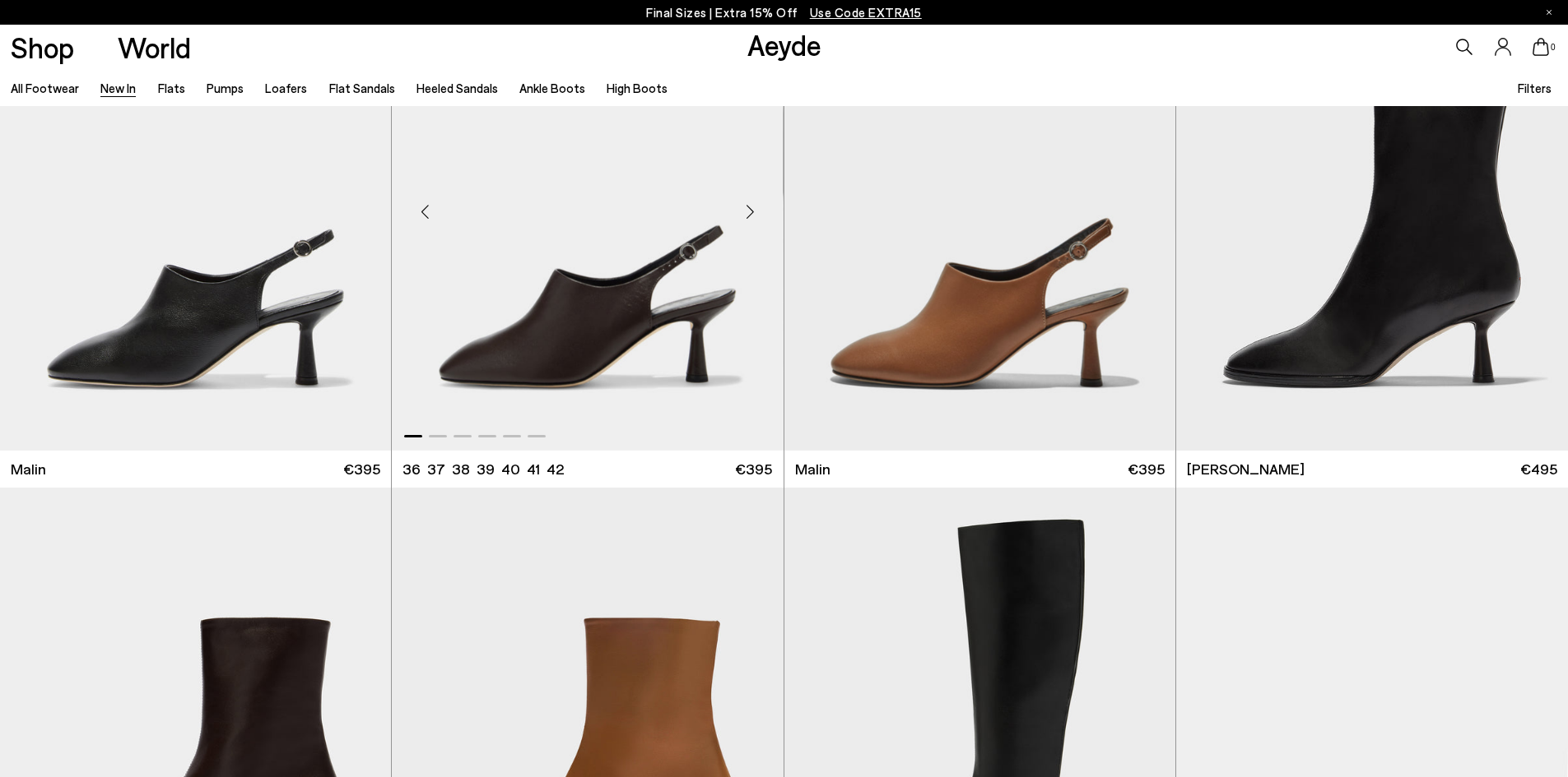
click at [750, 214] on div "Next slide" at bounding box center [750, 211] width 49 height 49
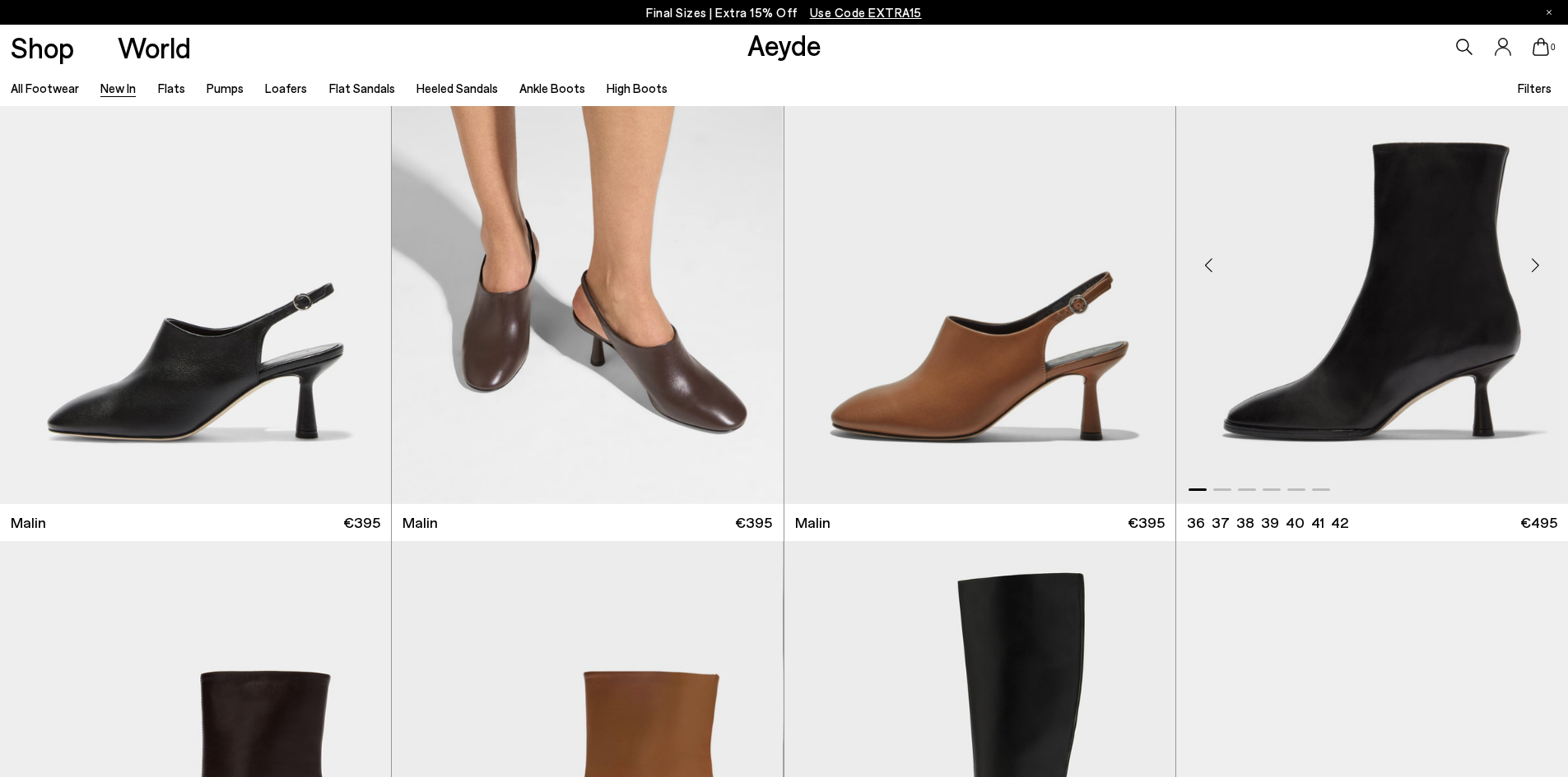
scroll to position [5347, 0]
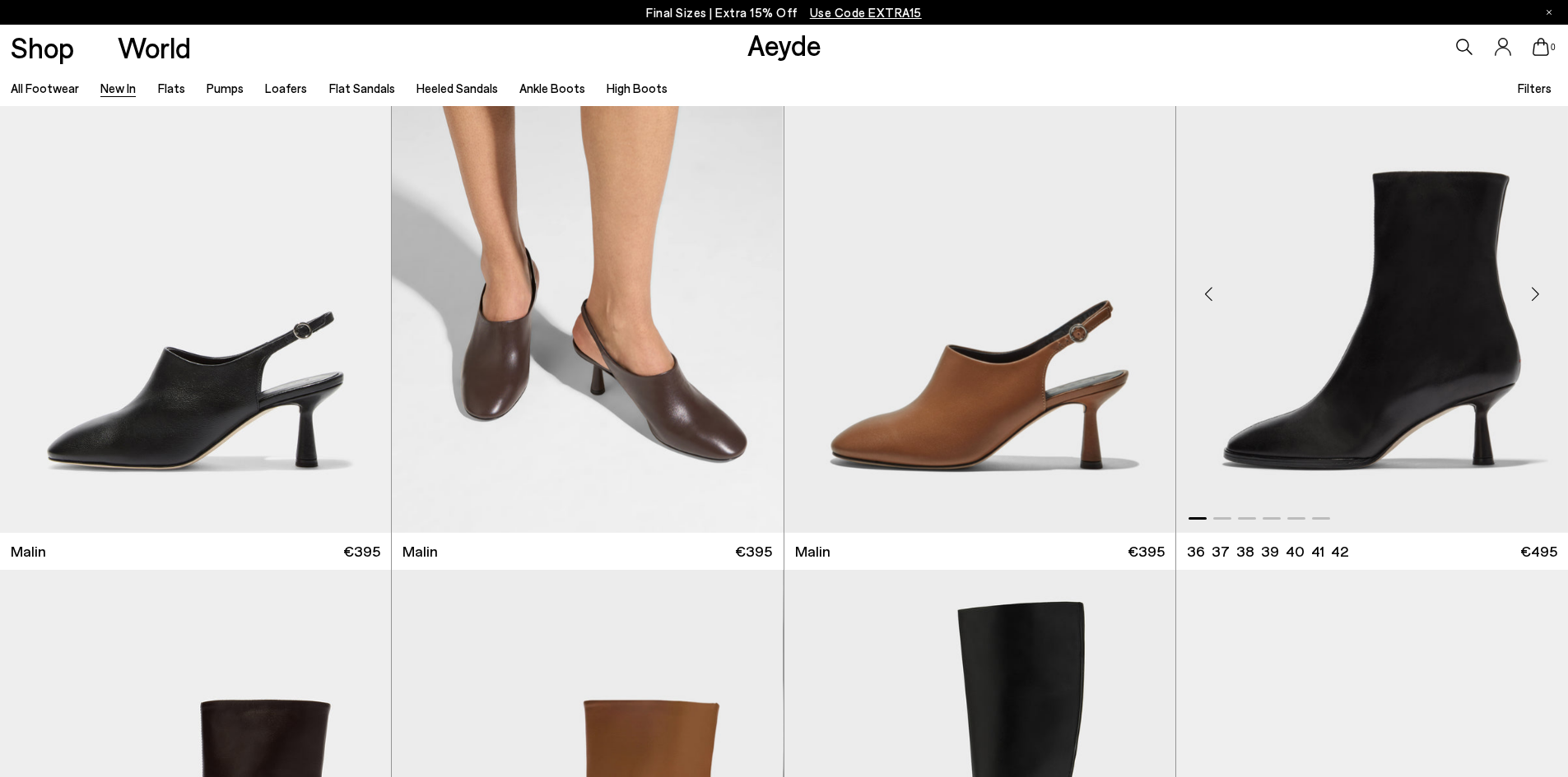
click at [1541, 292] on div "Next slide" at bounding box center [1534, 293] width 49 height 49
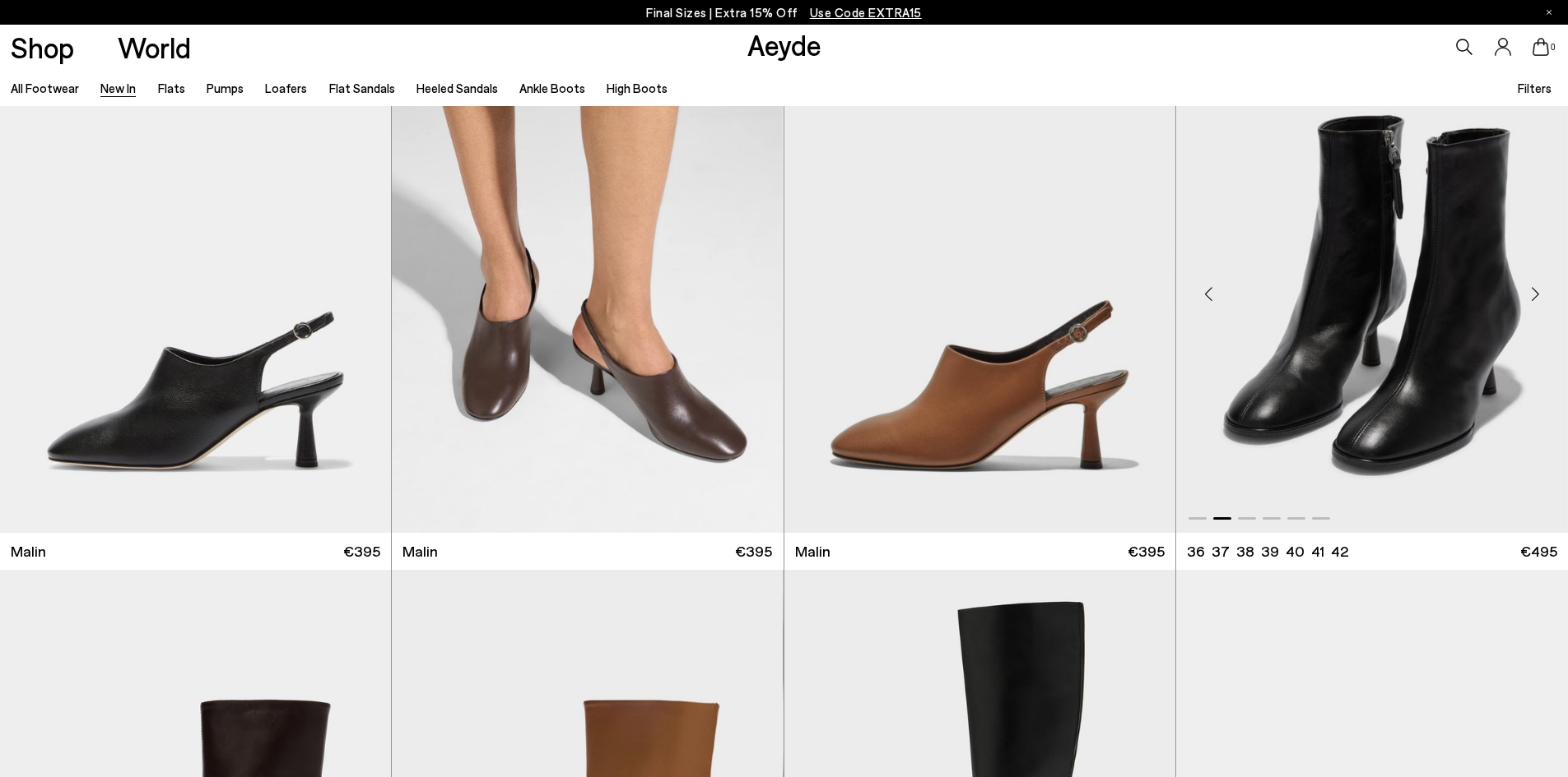
click at [1541, 292] on div "Next slide" at bounding box center [1534, 293] width 49 height 49
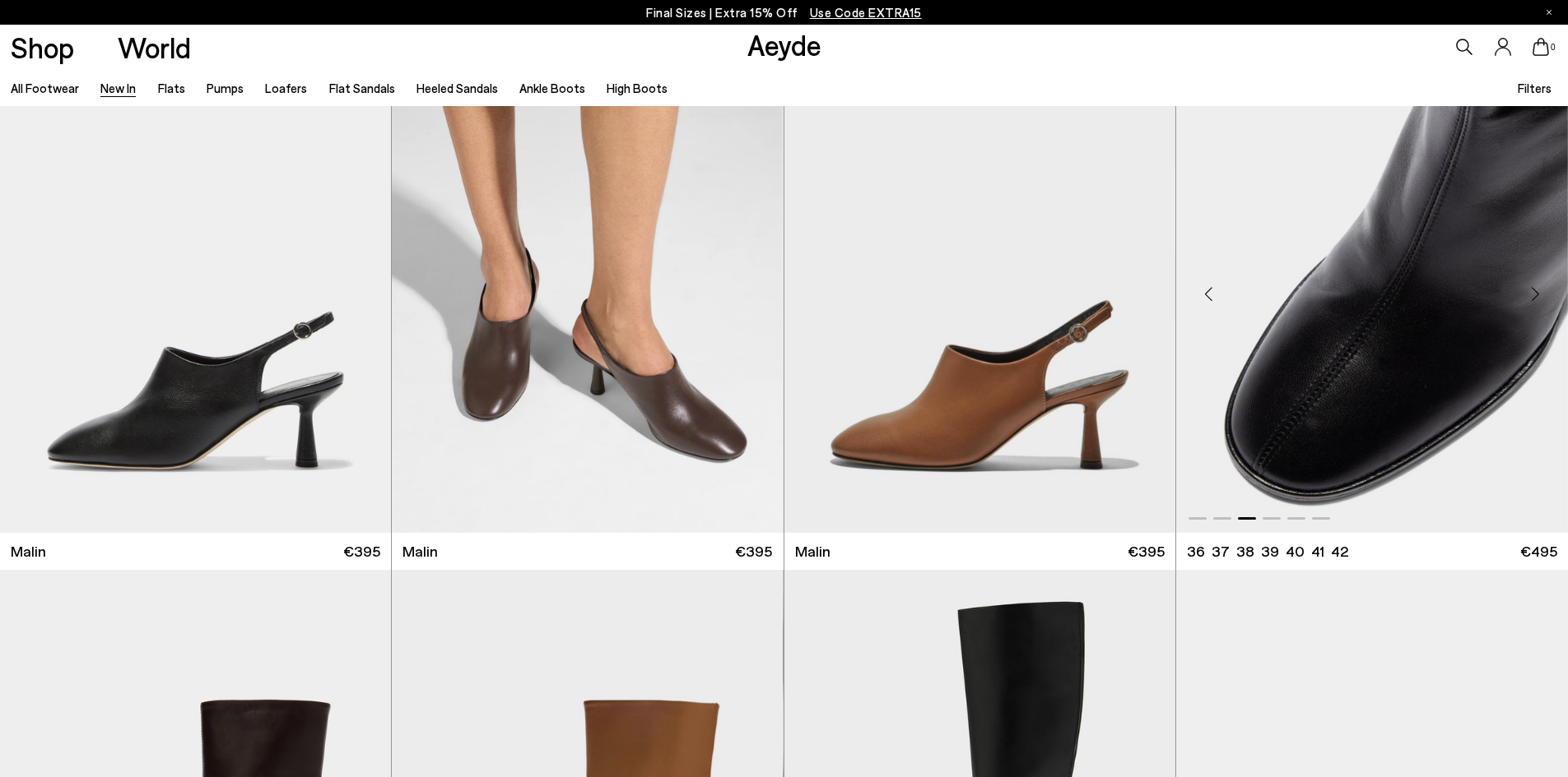
click at [1541, 292] on div "Next slide" at bounding box center [1534, 293] width 49 height 49
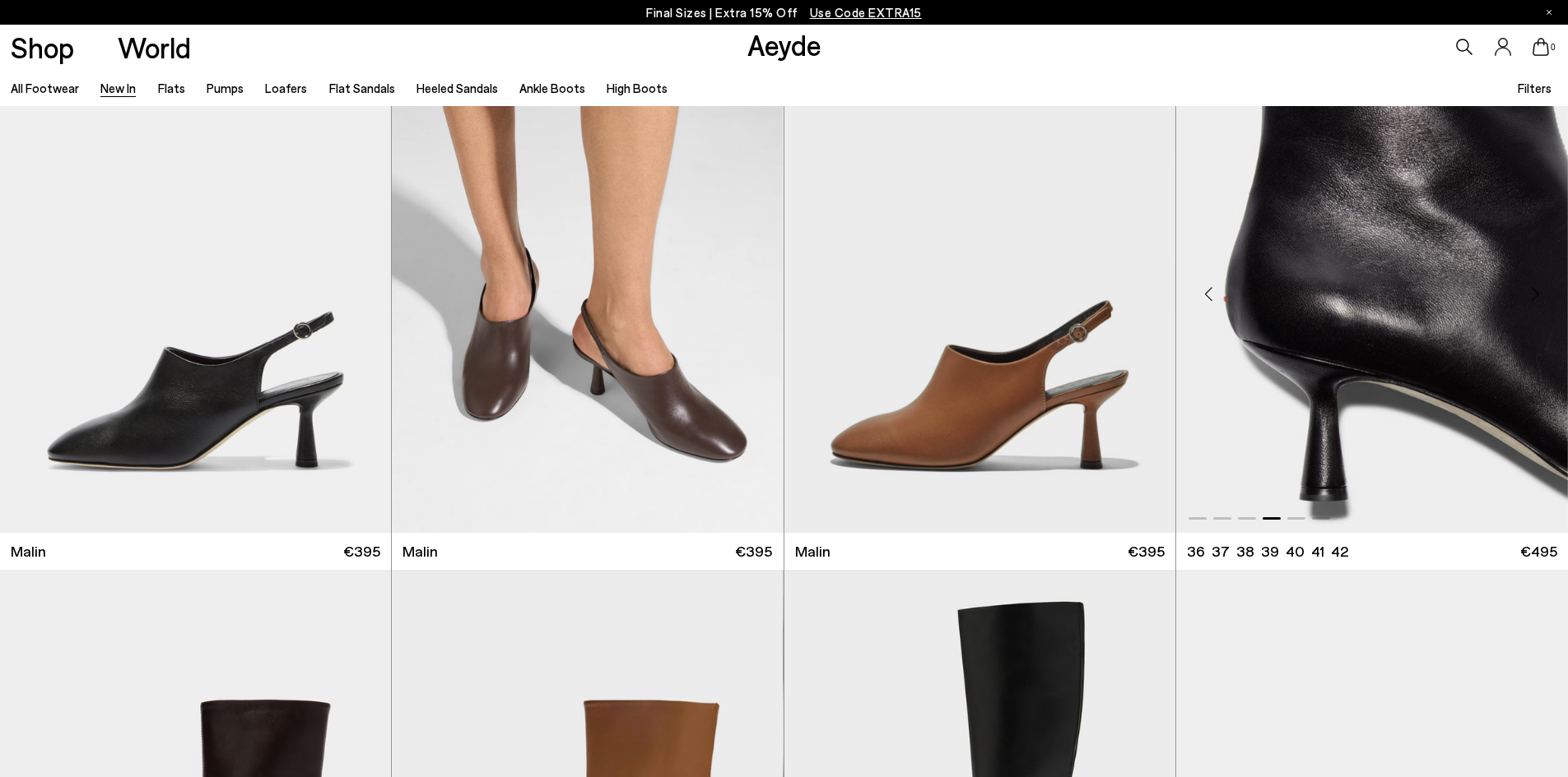
click at [1541, 292] on div "Next slide" at bounding box center [1534, 293] width 49 height 49
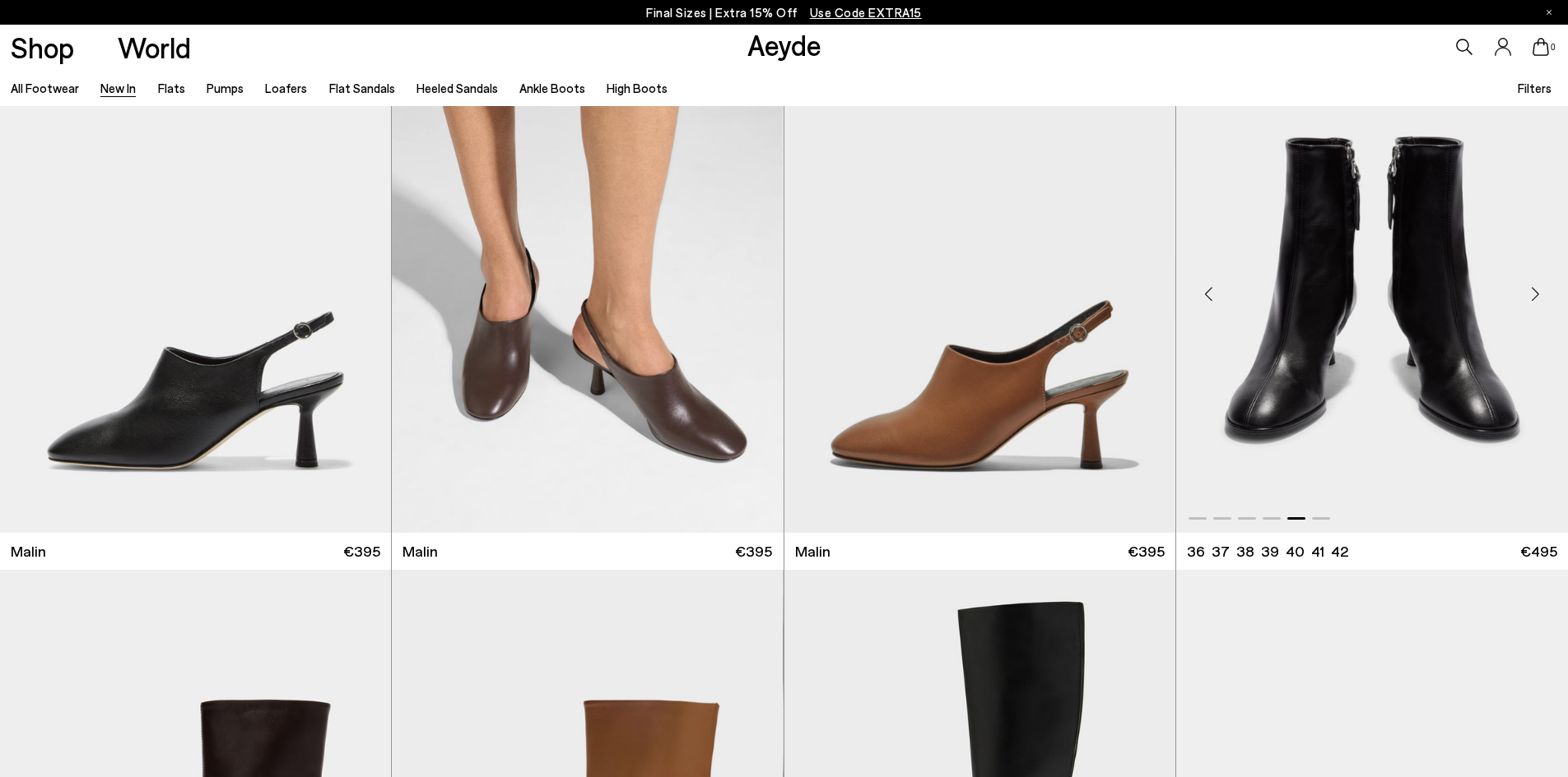
click at [1541, 292] on div "Next slide" at bounding box center [1534, 293] width 49 height 49
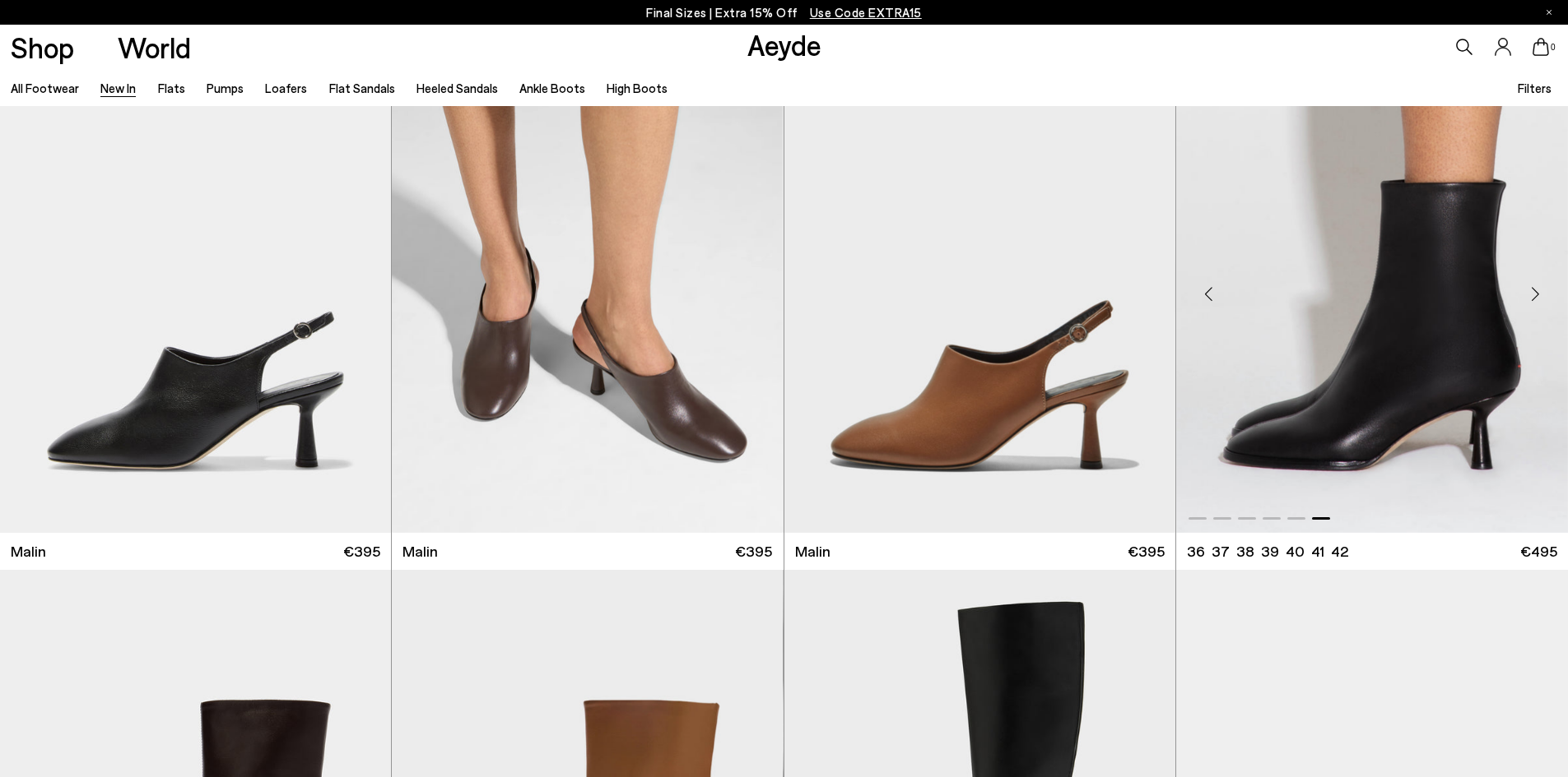
click at [1541, 292] on div "Next slide" at bounding box center [1534, 293] width 49 height 49
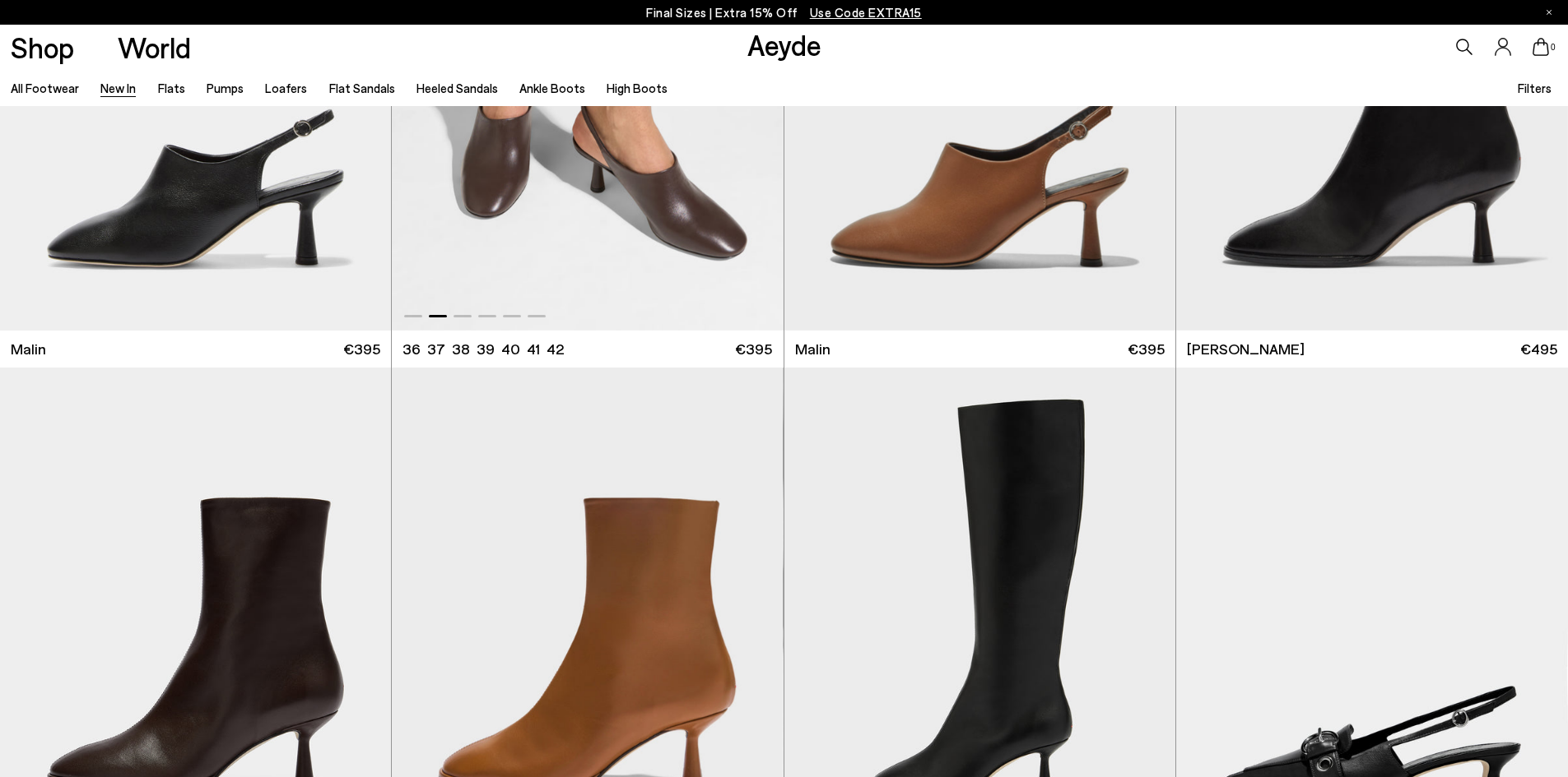
scroll to position [5841, 0]
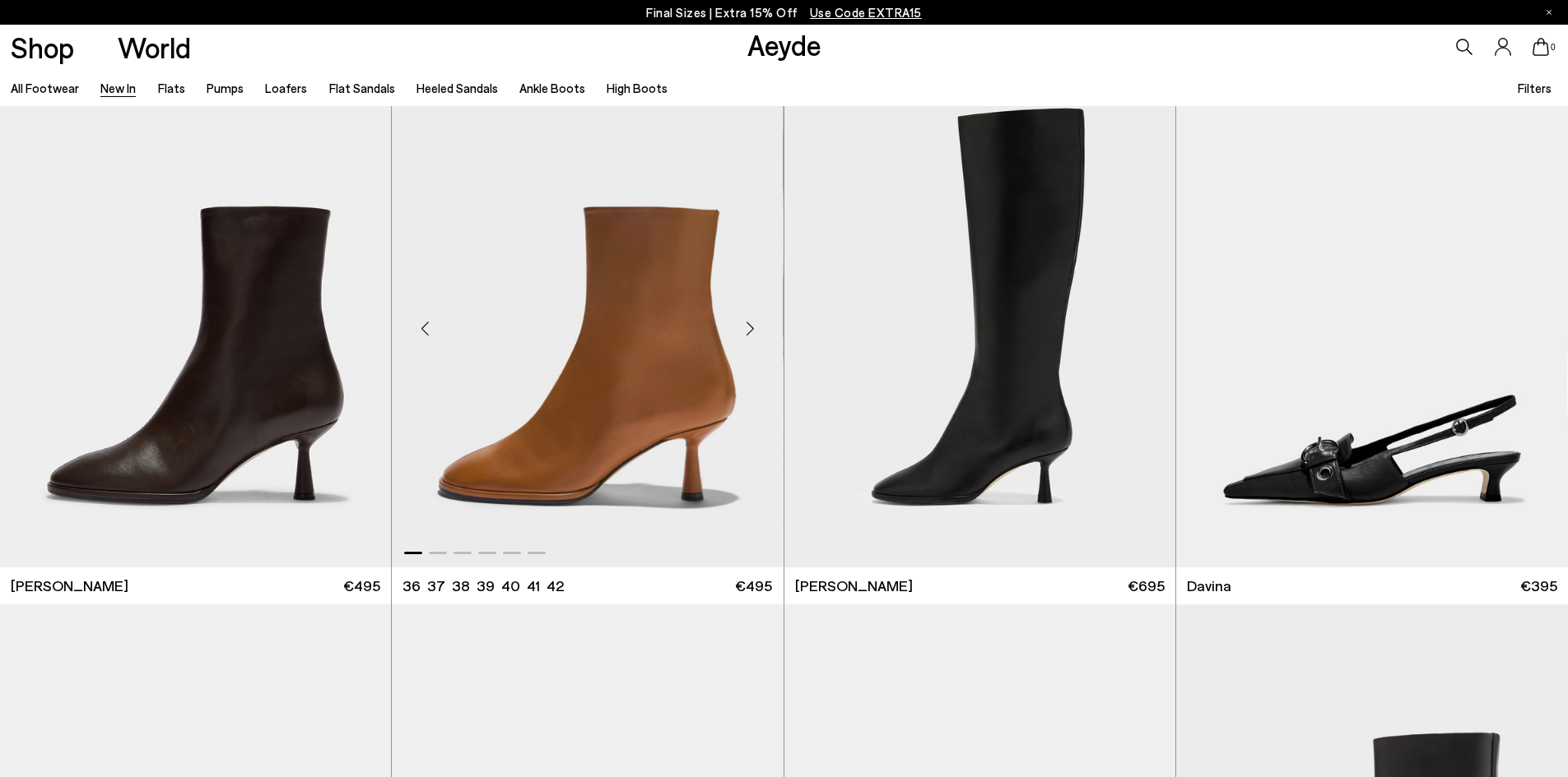
click at [752, 331] on div "Next slide" at bounding box center [750, 329] width 49 height 49
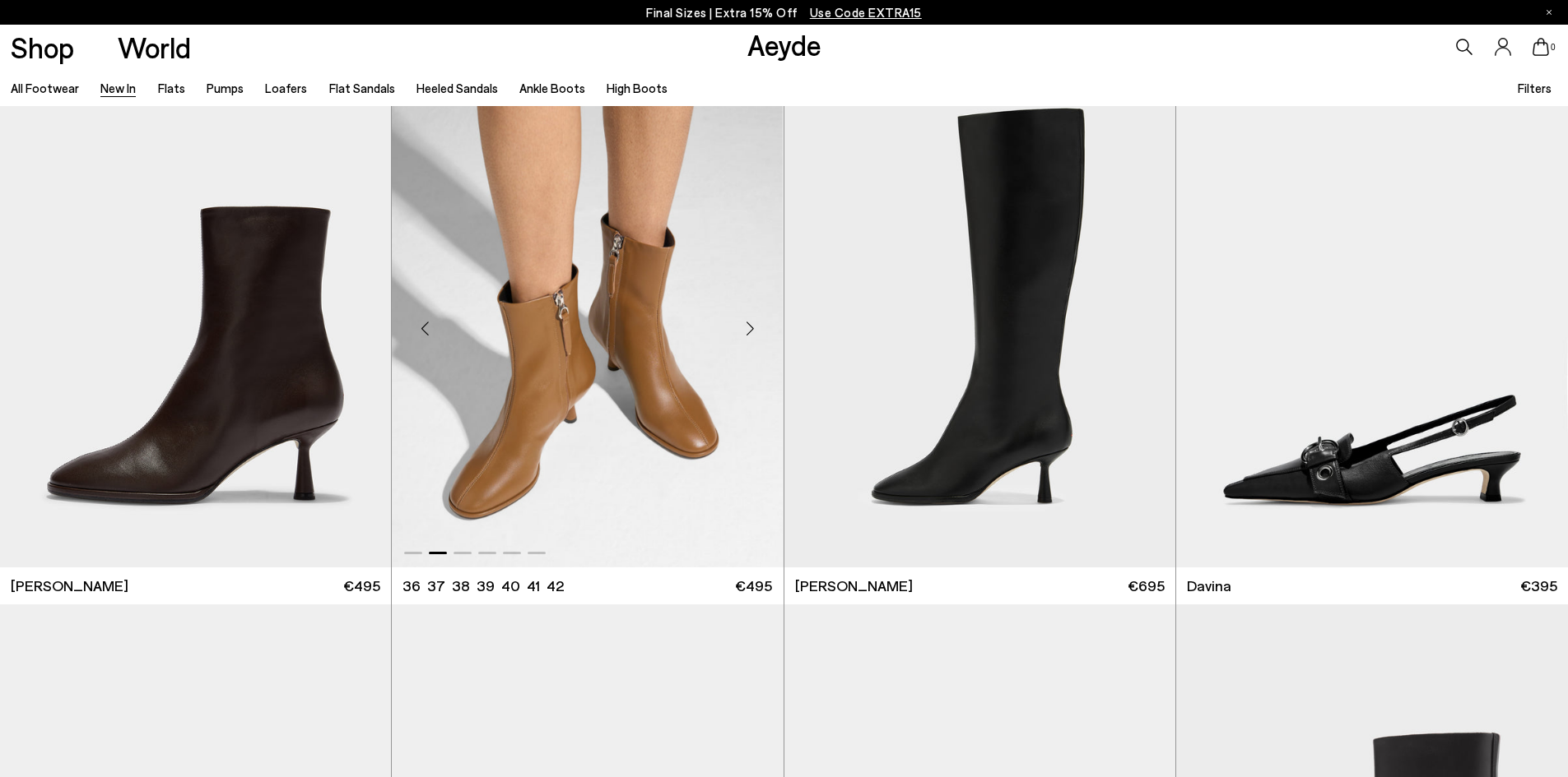
click at [753, 327] on div "Next slide" at bounding box center [750, 329] width 49 height 49
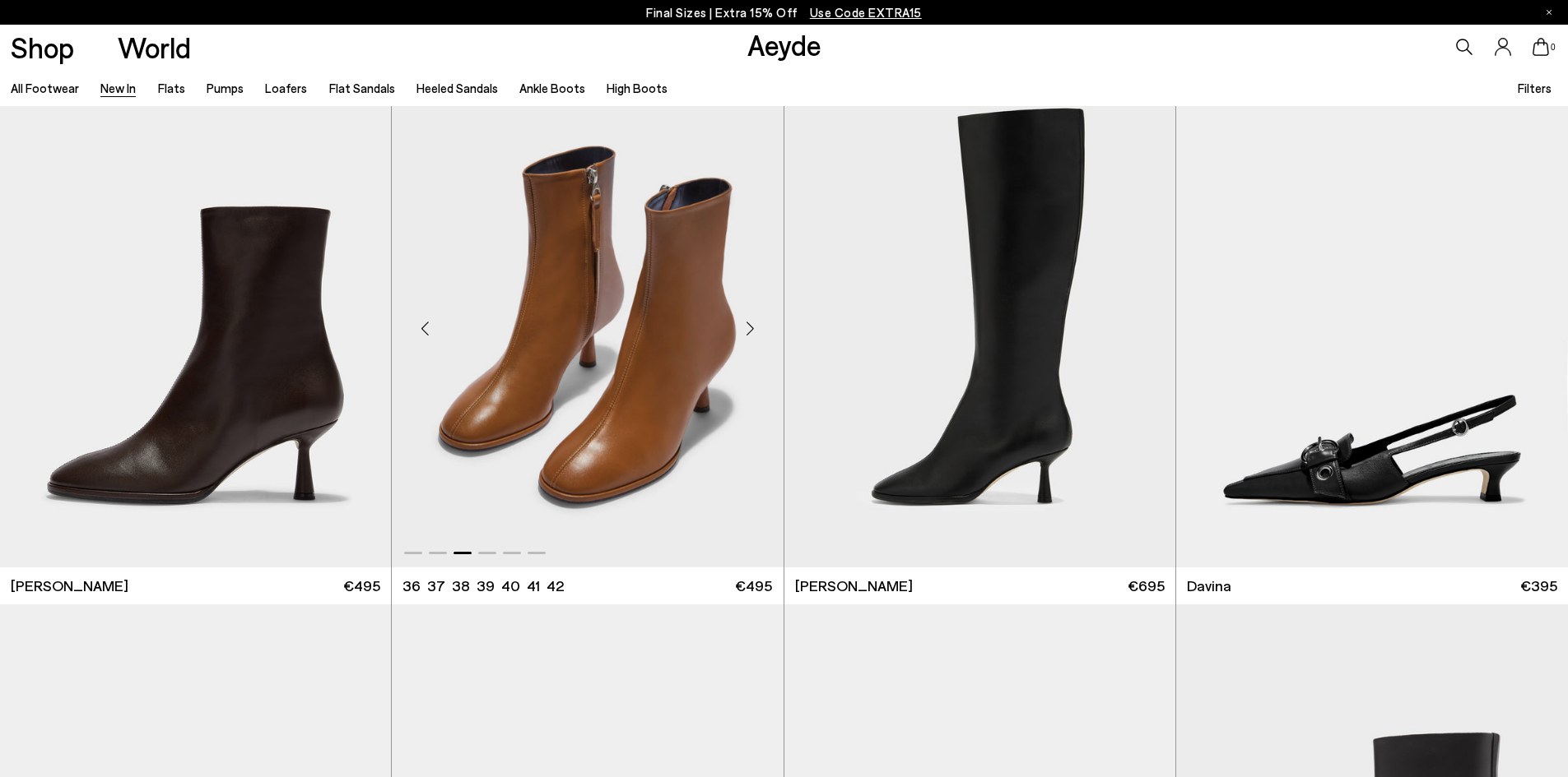
click at [753, 327] on div "Next slide" at bounding box center [750, 329] width 49 height 49
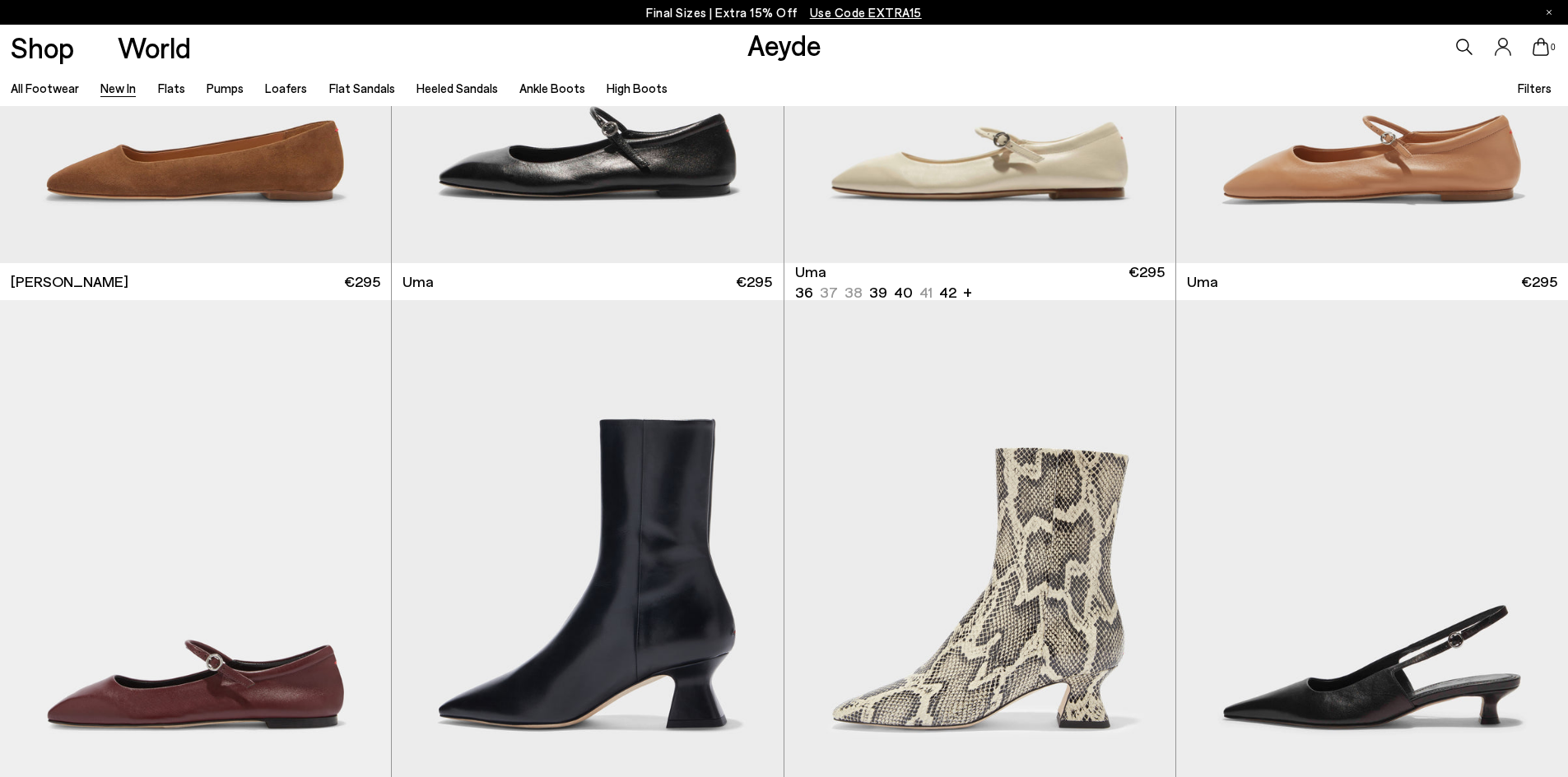
scroll to position [9872, 0]
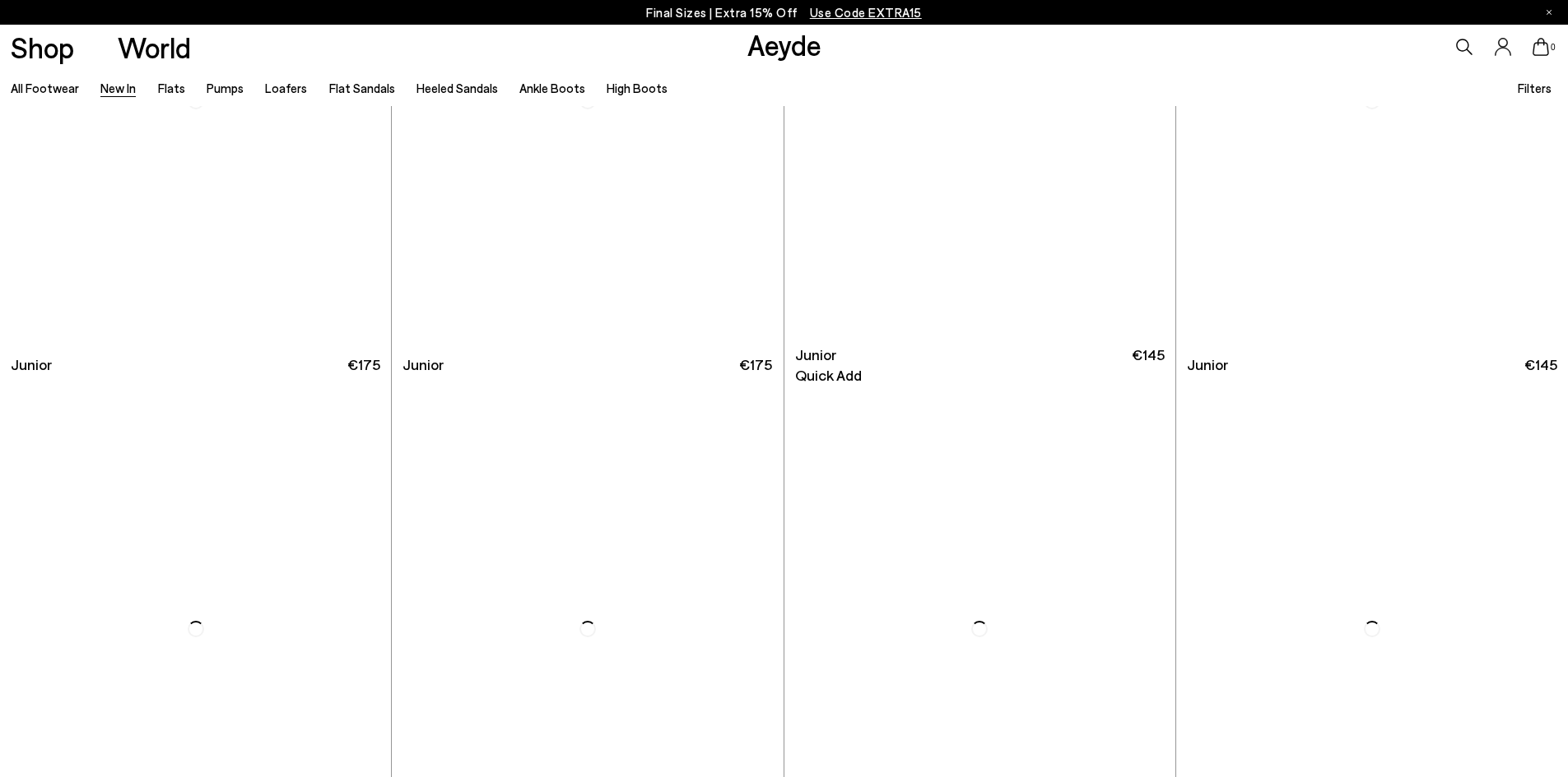
scroll to position [13738, 0]
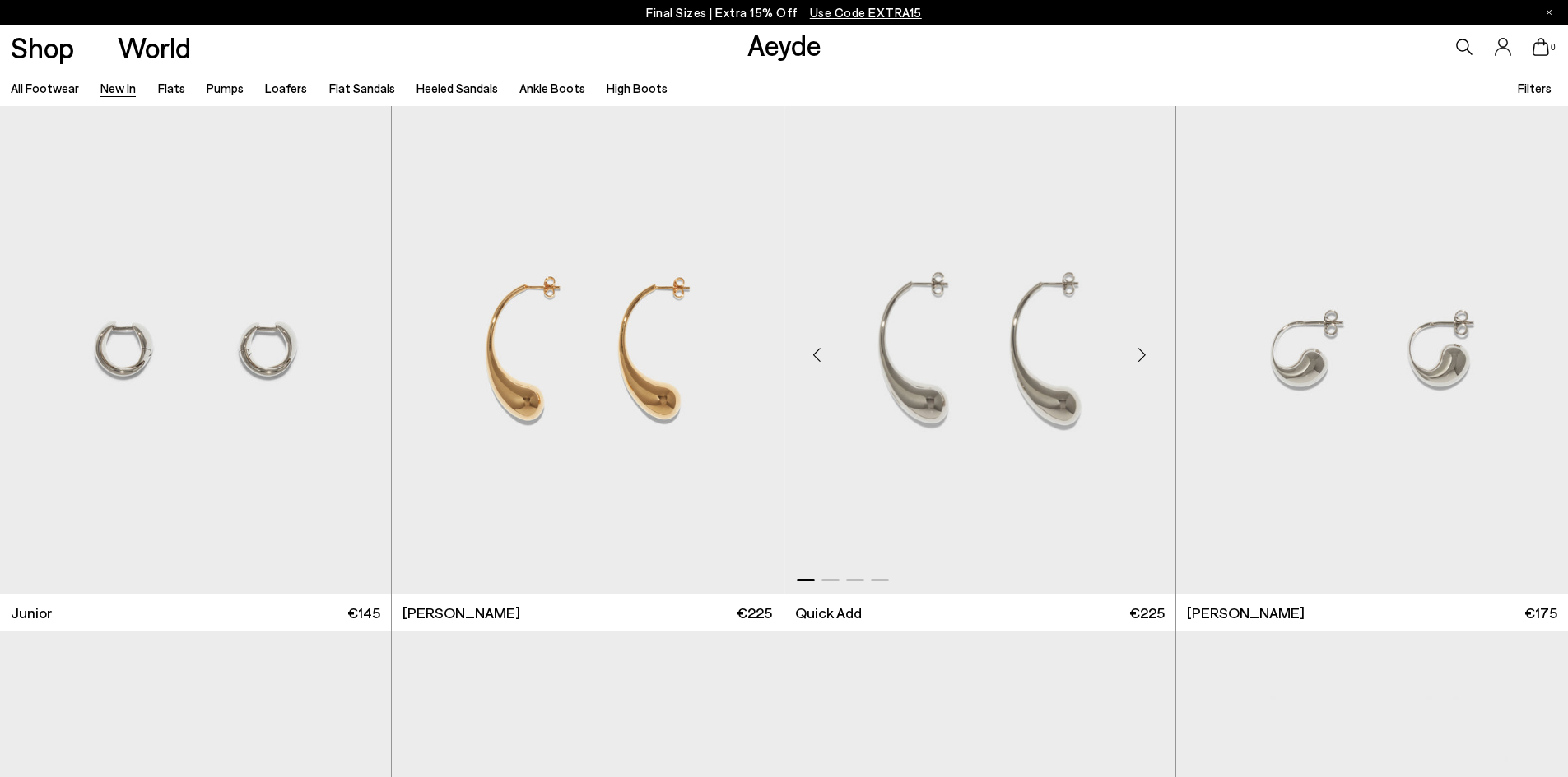
click at [1137, 357] on div "Next slide" at bounding box center [1142, 355] width 49 height 49
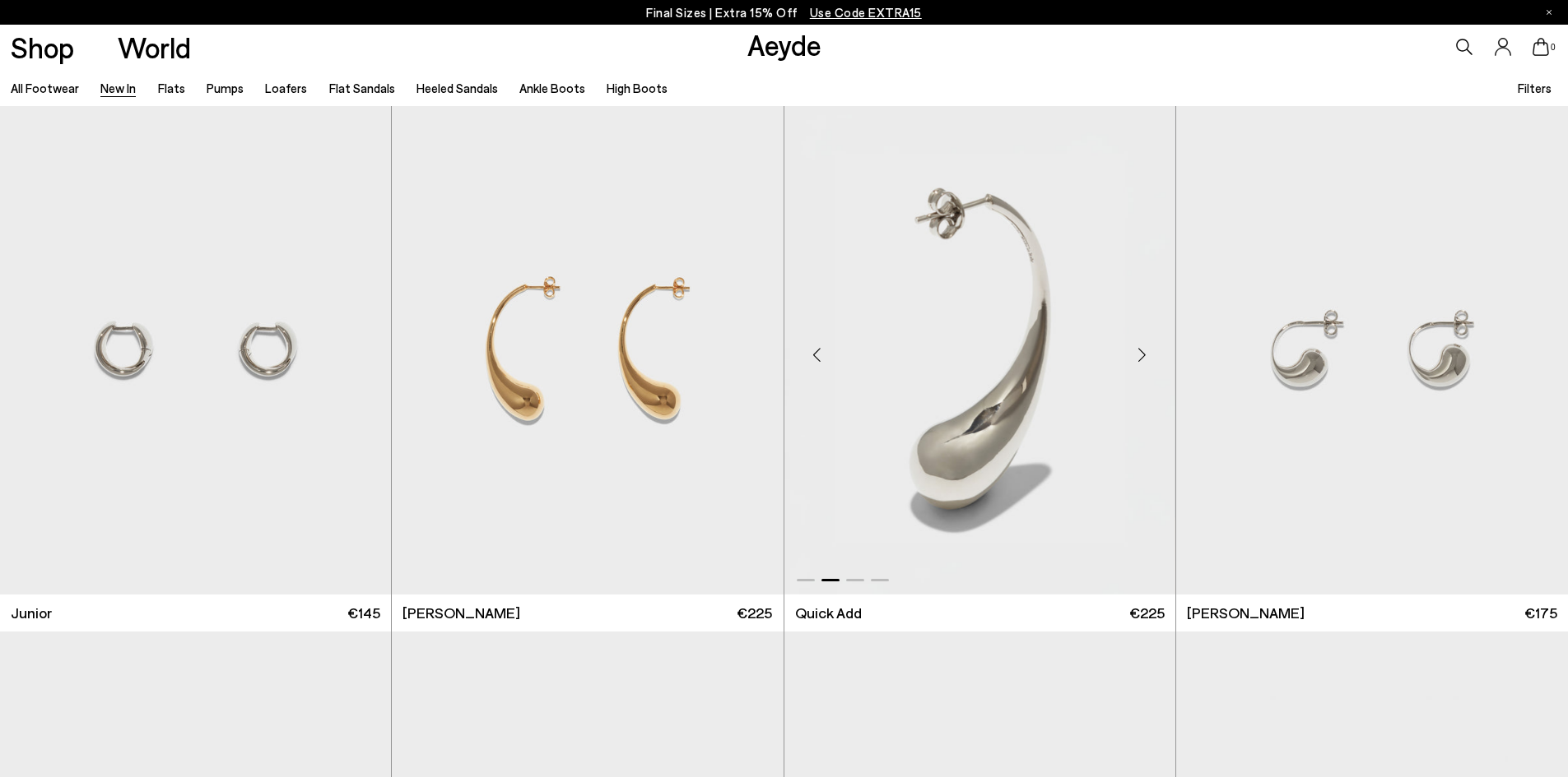
click at [1137, 357] on div "Next slide" at bounding box center [1142, 355] width 49 height 49
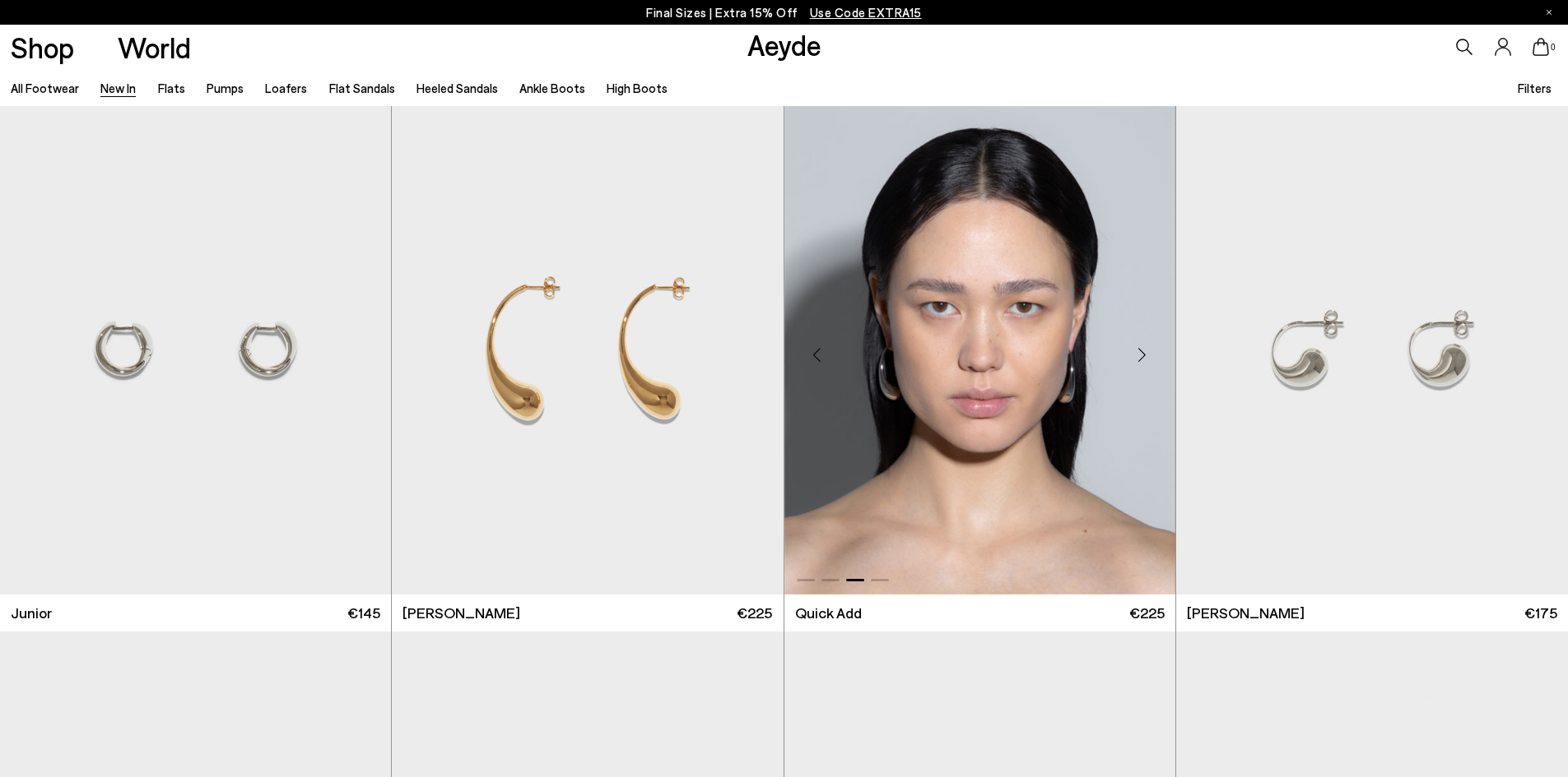
click at [1137, 357] on div "Next slide" at bounding box center [1142, 355] width 49 height 49
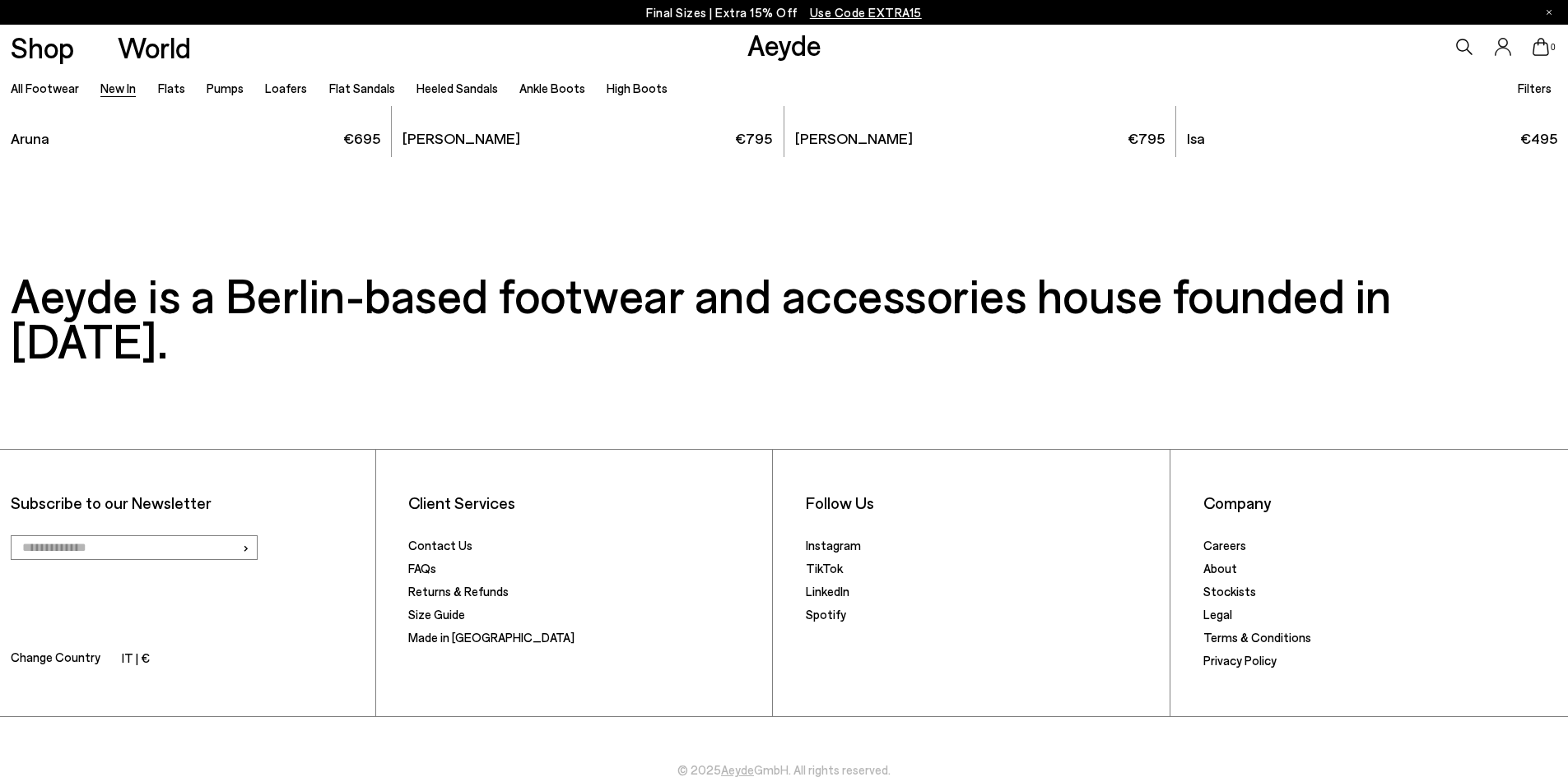
scroll to position [17664, 0]
